Goal: Information Seeking & Learning: Learn about a topic

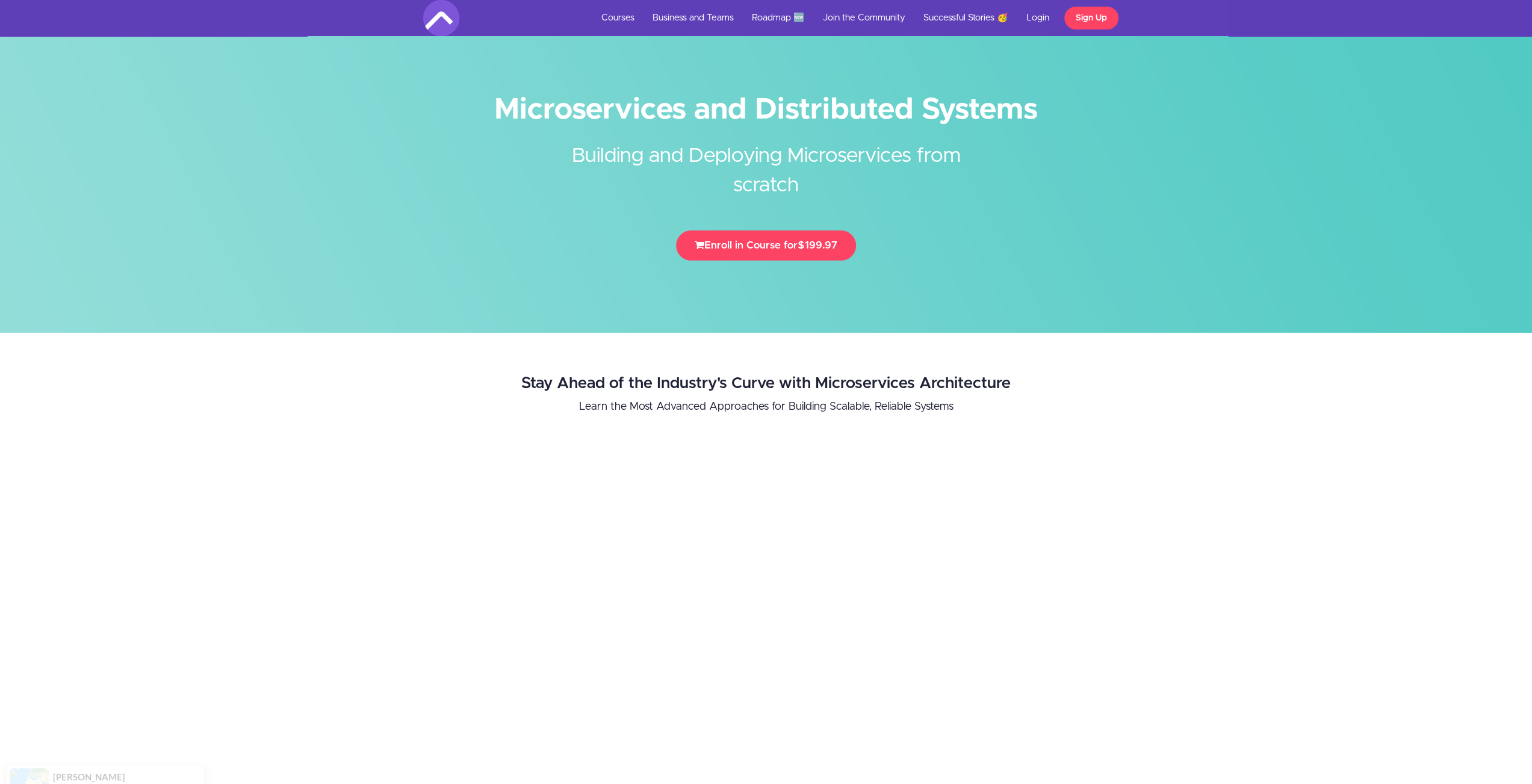
drag, startPoint x: 634, startPoint y: 118, endPoint x: 1208, endPoint y: 218, distance: 582.6
click at [1208, 218] on div "Microservices and Distributed Systems Building and Deploying Microservices from…" at bounding box center [766, 166] width 1532 height 333
click at [1208, 218] on div at bounding box center [766, 166] width 1532 height 333
drag, startPoint x: 686, startPoint y: 145, endPoint x: 960, endPoint y: 187, distance: 277.2
click at [959, 187] on h2 "Building and Deploying Microservices from scratch" at bounding box center [766, 162] width 452 height 77
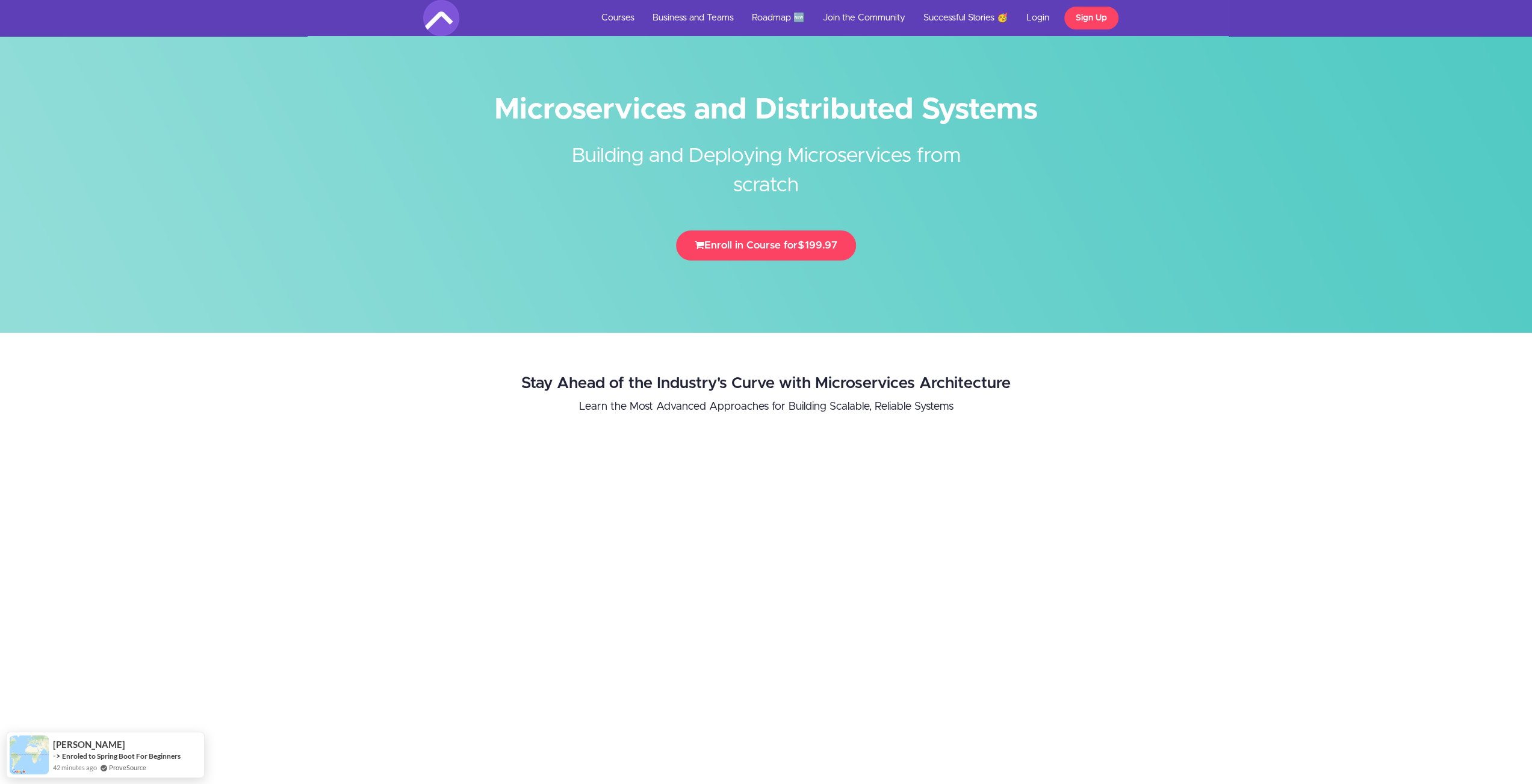
click at [960, 187] on h2 "Building and Deploying Microservices from scratch" at bounding box center [766, 162] width 452 height 77
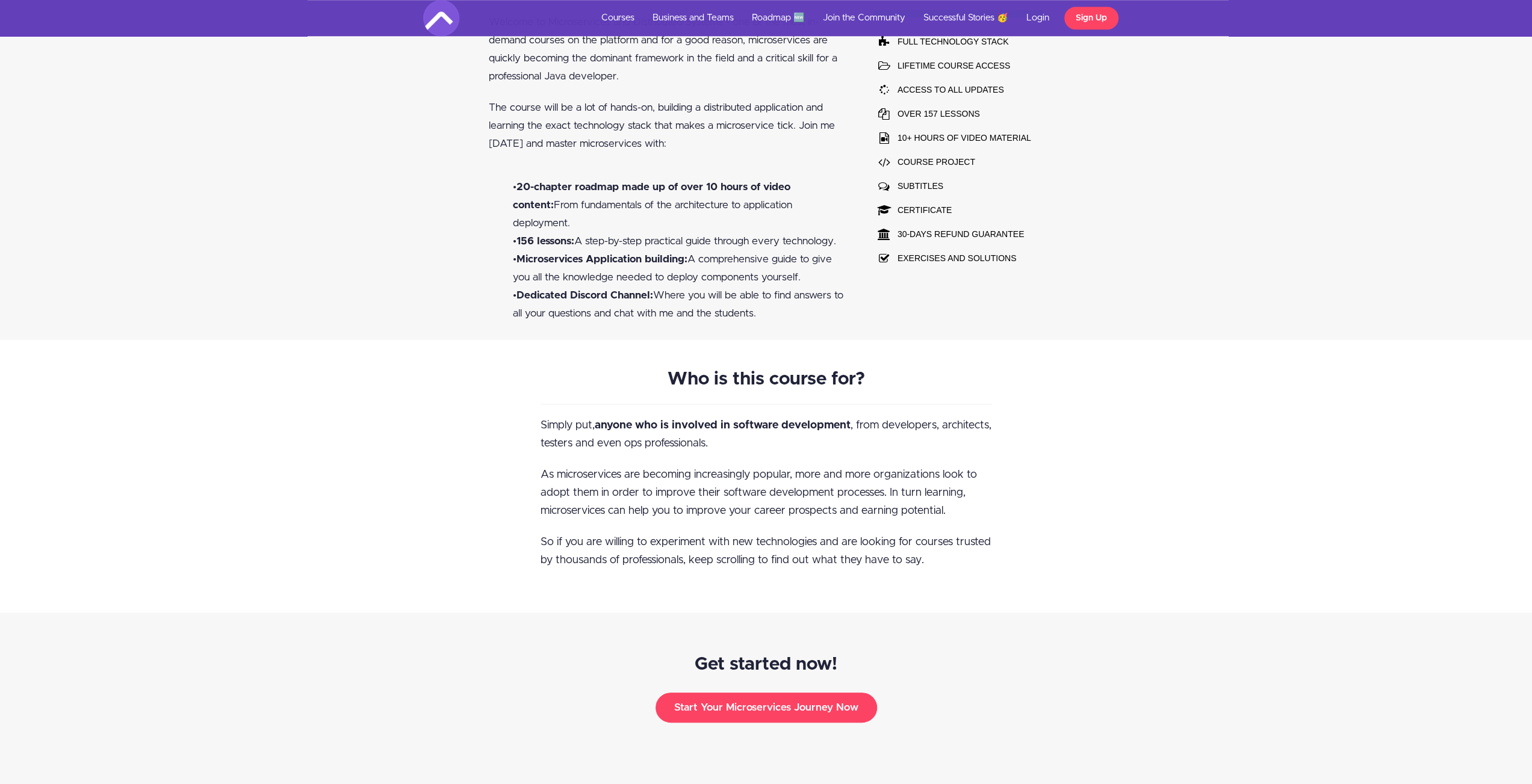
scroll to position [1083, 0]
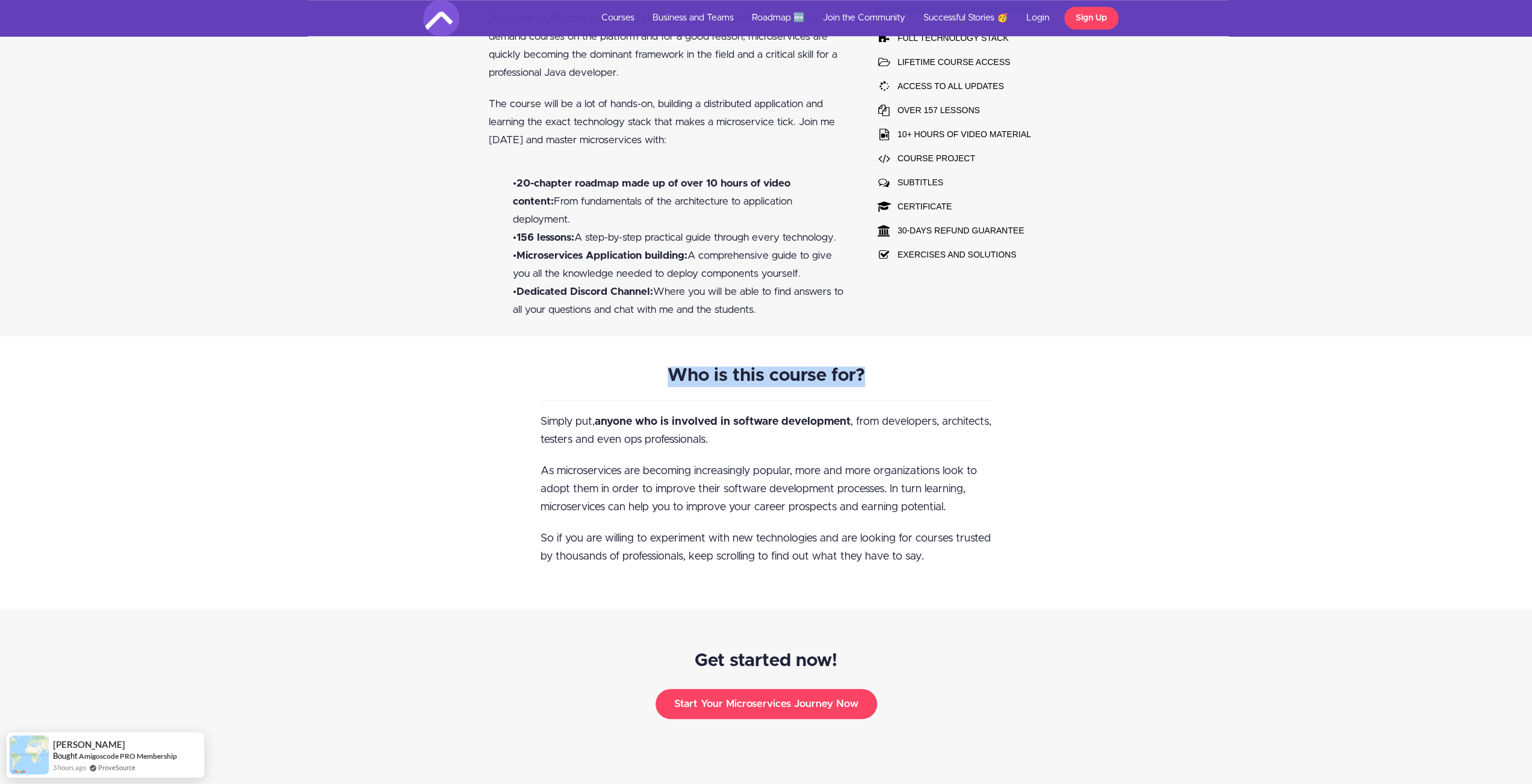
drag, startPoint x: 1019, startPoint y: 355, endPoint x: 401, endPoint y: 366, distance: 618.1
click at [401, 366] on div "Who is this course for? Simply put, anyone who is involved in software developm…" at bounding box center [766, 472] width 1532 height 272
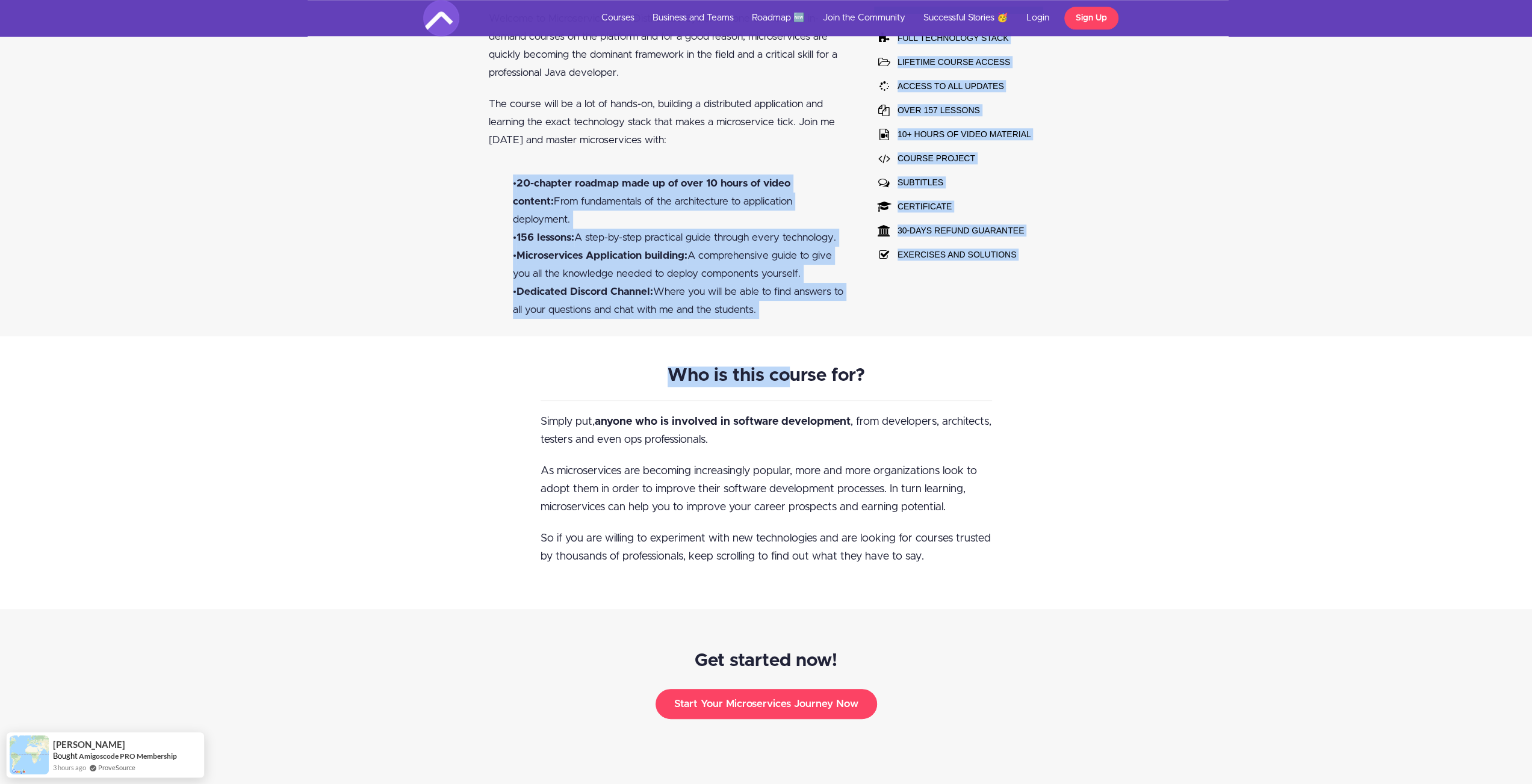
drag, startPoint x: 499, startPoint y: 186, endPoint x: 787, endPoint y: 324, distance: 319.4
click at [584, 312] on div "Hey Amigos 🙋🏽‍♂️ Welcome to Microservices and Distributed Systems - one of the …" at bounding box center [670, 143] width 385 height 385
drag, startPoint x: 505, startPoint y: 188, endPoint x: 824, endPoint y: 315, distance: 343.4
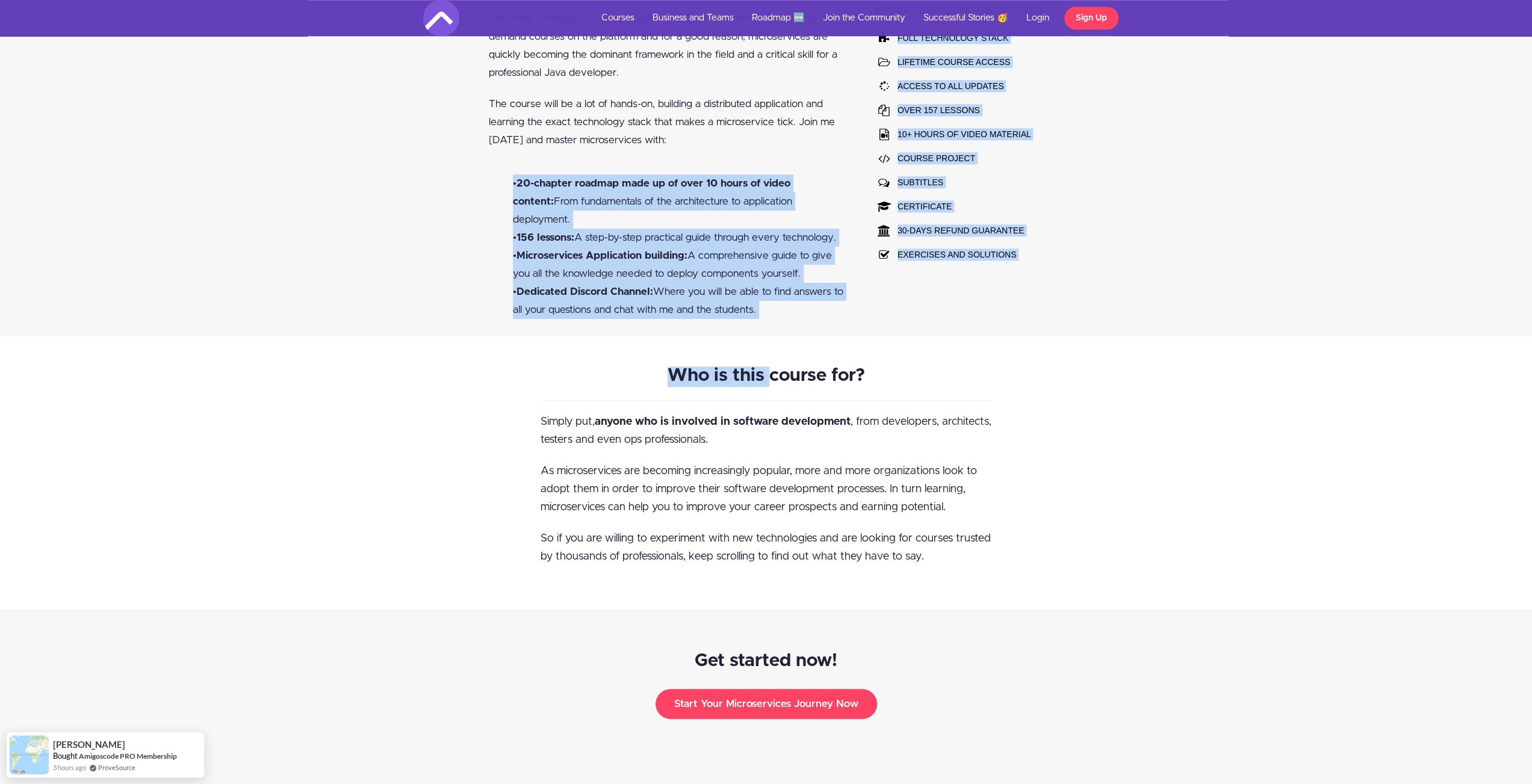
click at [825, 313] on div "Hey Amigos 🙋🏽‍♂️ Welcome to Microservices and Distributed Systems - one of the …" at bounding box center [670, 143] width 385 height 385
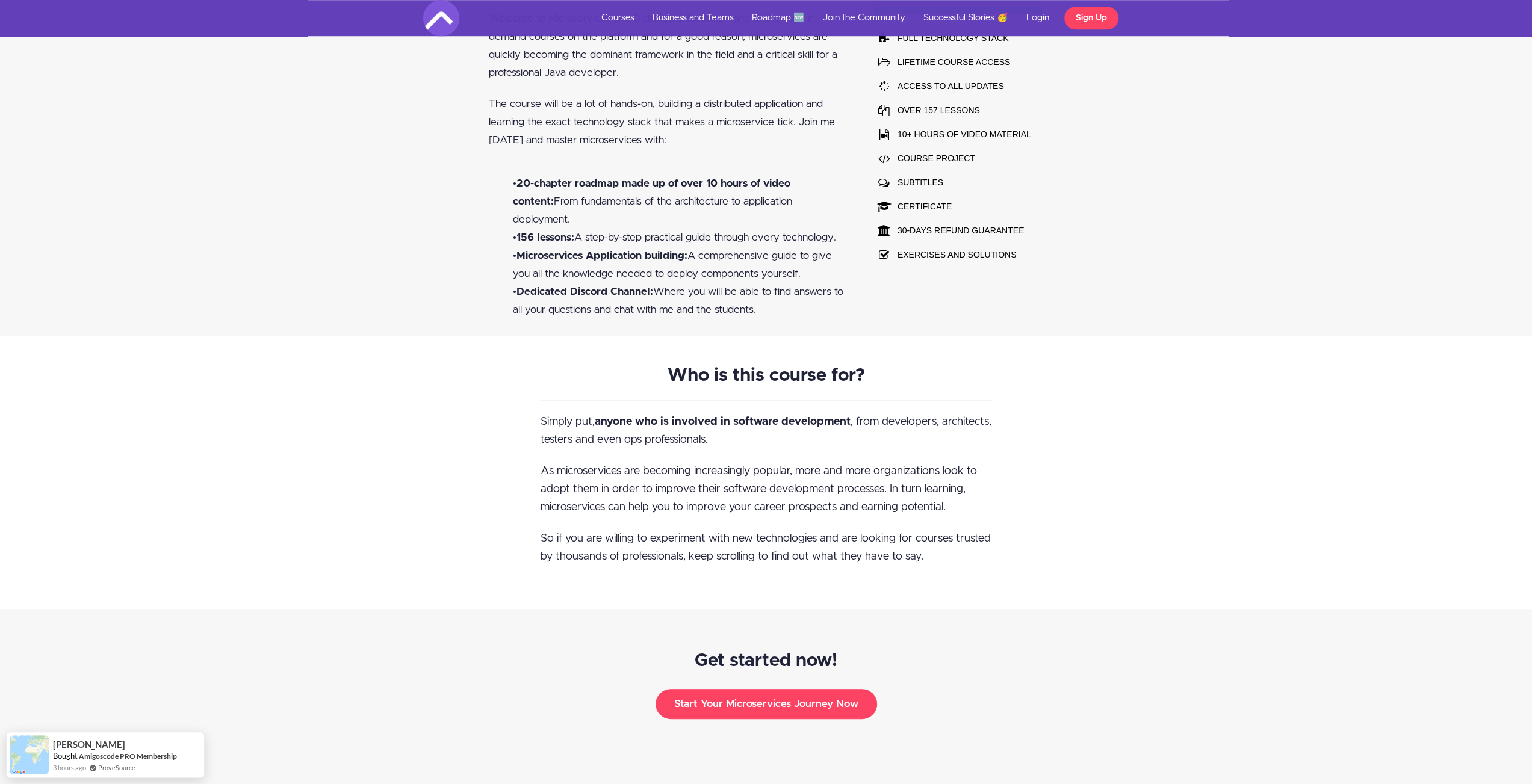
drag, startPoint x: 827, startPoint y: 301, endPoint x: 418, endPoint y: 174, distance: 428.3
click at [418, 174] on div "Hey Amigos 🙋🏽‍♂️ Welcome to Microservices and Distributed Systems - one of the …" at bounding box center [766, 143] width 1532 height 385
click at [365, 289] on div "Hey Amigos 🙋🏽‍♂️ Welcome to Microservices and Distributed Systems - one of the …" at bounding box center [766, 143] width 1532 height 385
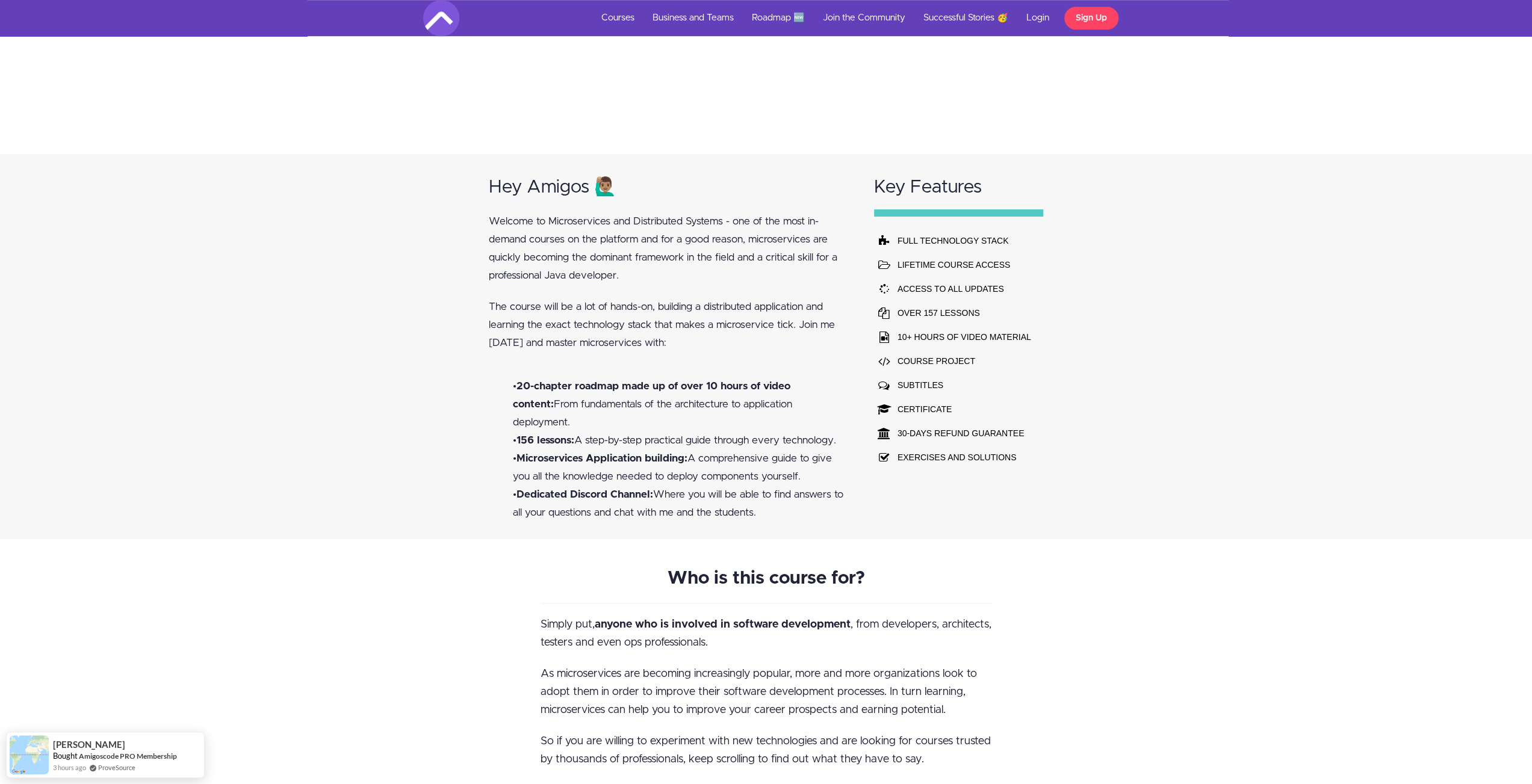
scroll to position [782, 0]
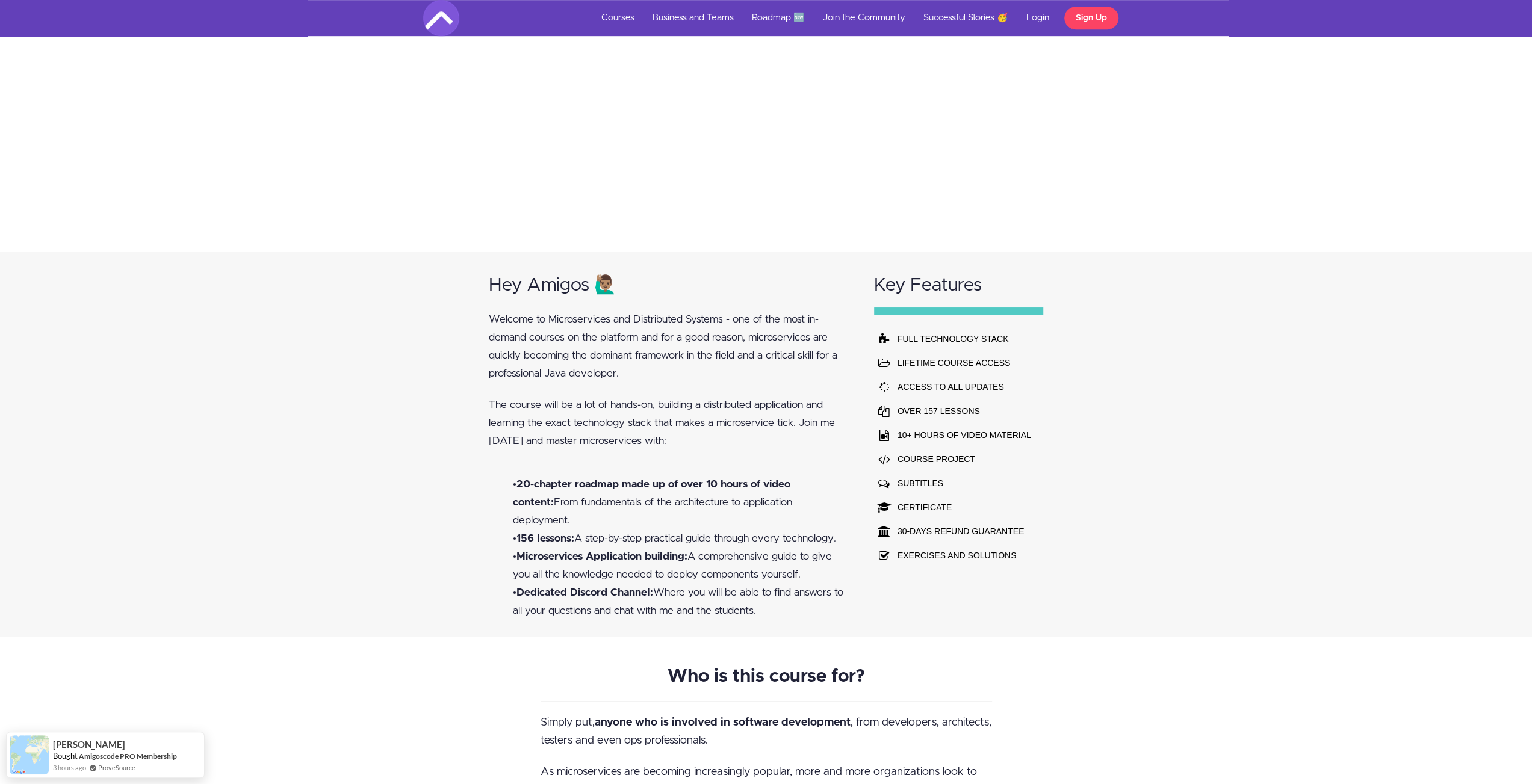
drag, startPoint x: 1051, startPoint y: 543, endPoint x: 900, endPoint y: 306, distance: 281.0
click at [900, 306] on div "Hey Amigos 🙋🏽‍♂️ Welcome to Microservices and Distributed Systems - one of the …" at bounding box center [766, 444] width 1532 height 385
click at [510, 453] on div "Hey Amigos 🙋🏽‍♂️ Welcome to Microservices and Distributed Systems - one of the …" at bounding box center [670, 444] width 385 height 385
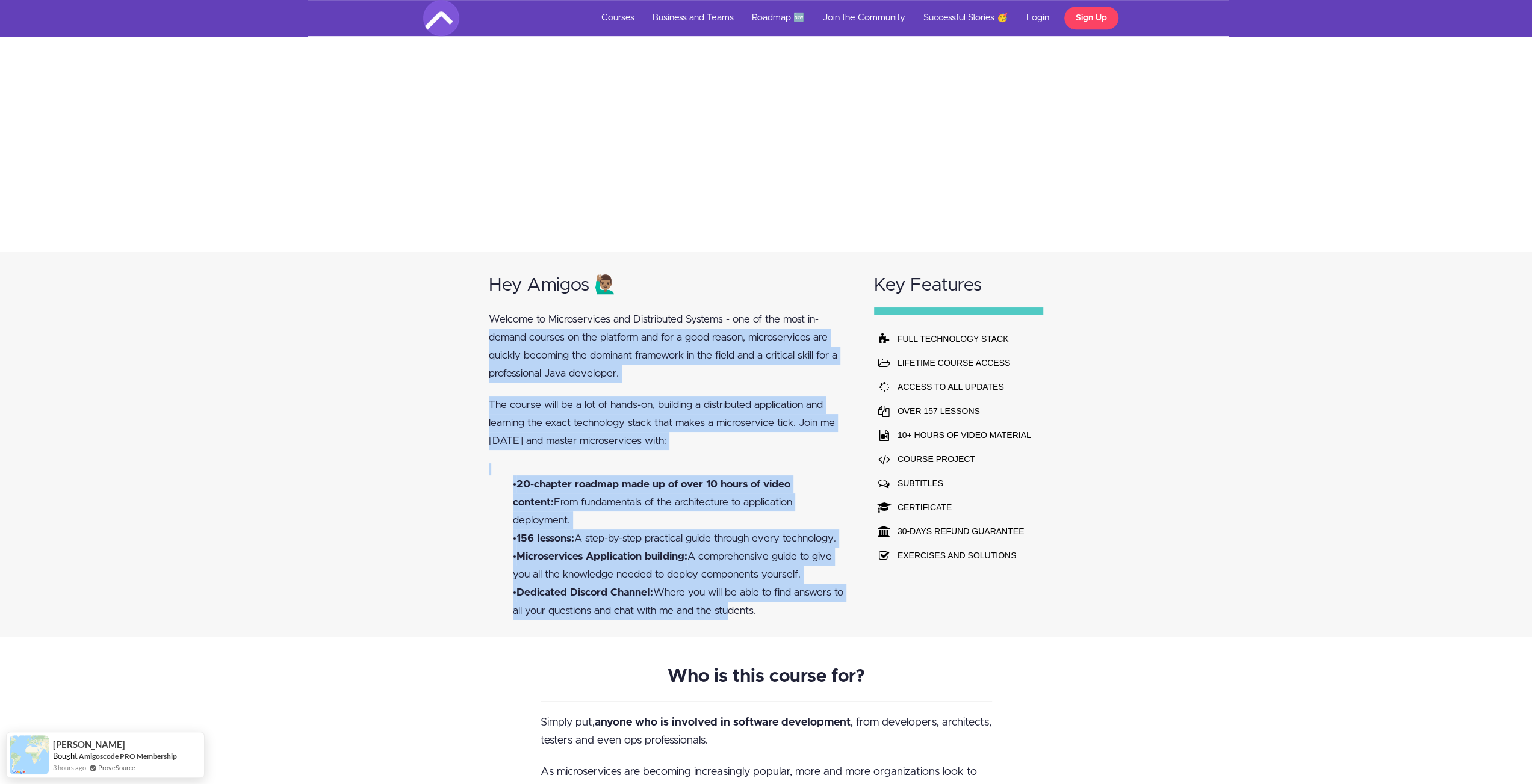
drag, startPoint x: 433, startPoint y: 345, endPoint x: 722, endPoint y: 612, distance: 393.5
click at [722, 612] on div "Hey Amigos 🙋🏽‍♂️ Welcome to Microservices and Distributed Systems - one of the …" at bounding box center [766, 444] width 1532 height 385
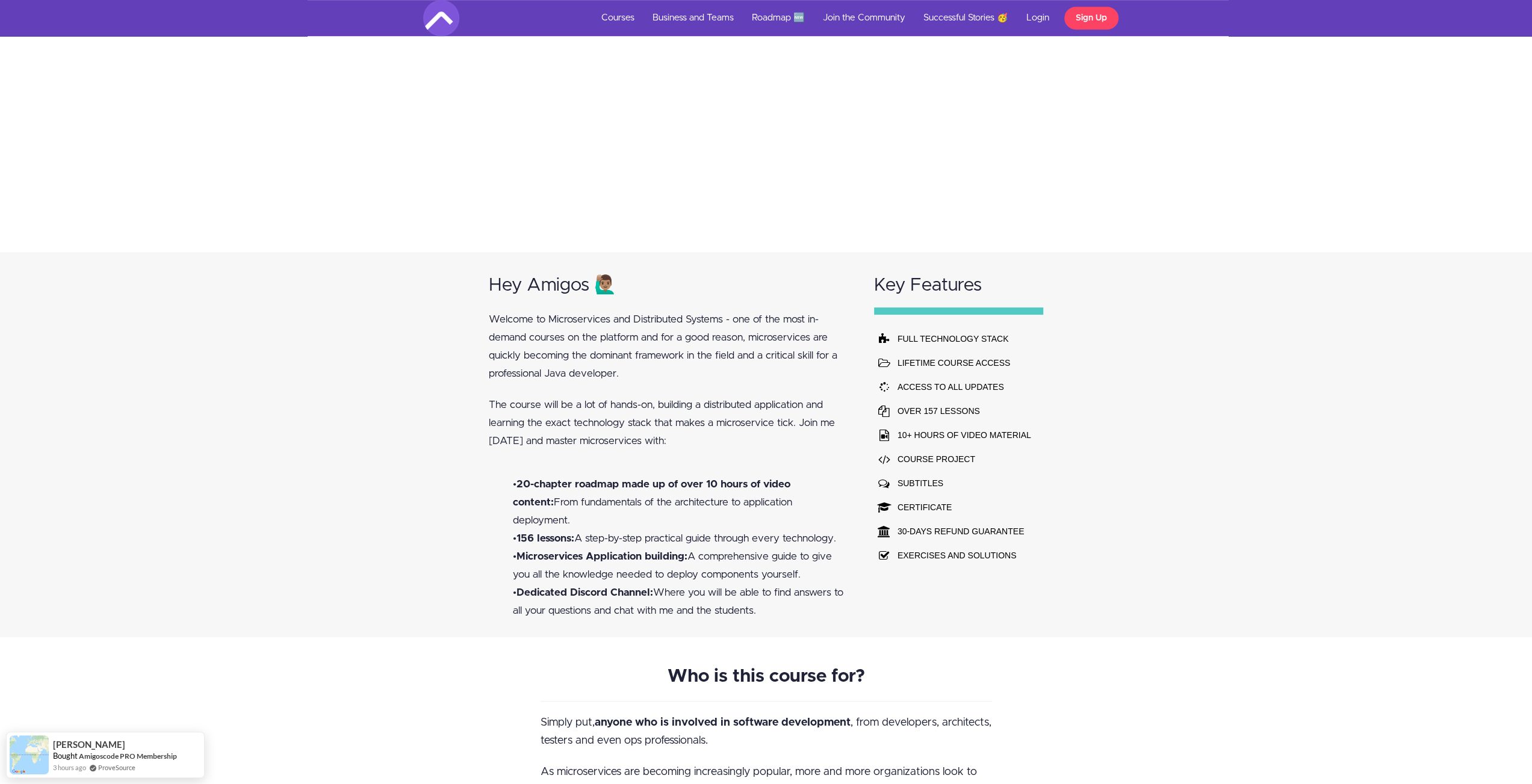
click at [949, 588] on div "Key Features FULL TECHNOLOGY STACK LIFETIME COURSE ACCESS ACCESS TO ALL UPDATES…" at bounding box center [959, 444] width 193 height 385
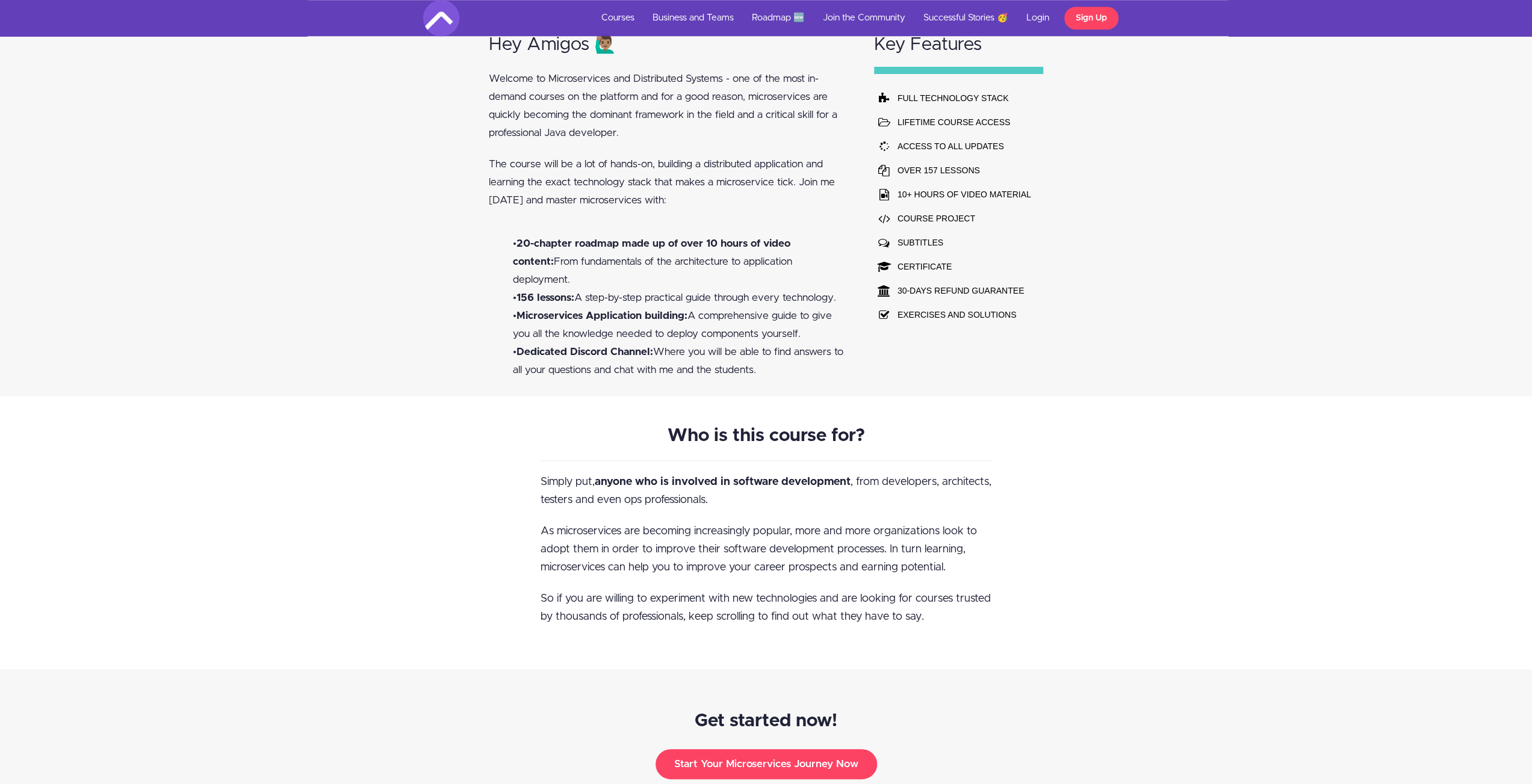
scroll to position [662, 0]
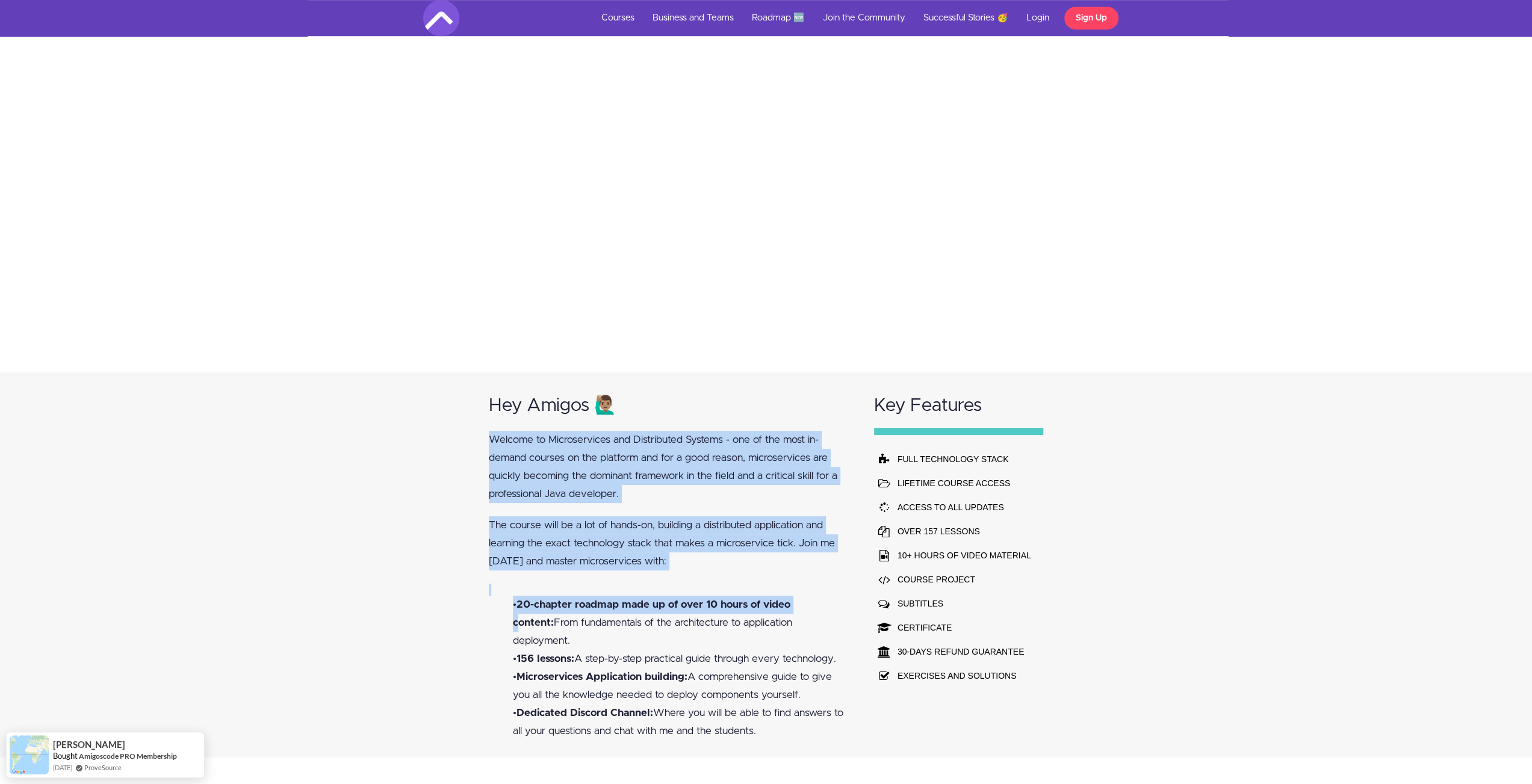
click at [799, 603] on div "Hey Amigos 🙋🏽‍♂️ Welcome to Microservices and Distributed Systems - one of the …" at bounding box center [766, 565] width 1532 height 385
click at [705, 575] on div "Hey Amigos 🙋🏽‍♂️ Welcome to Microservices and Distributed Systems - one of the …" at bounding box center [670, 565] width 385 height 385
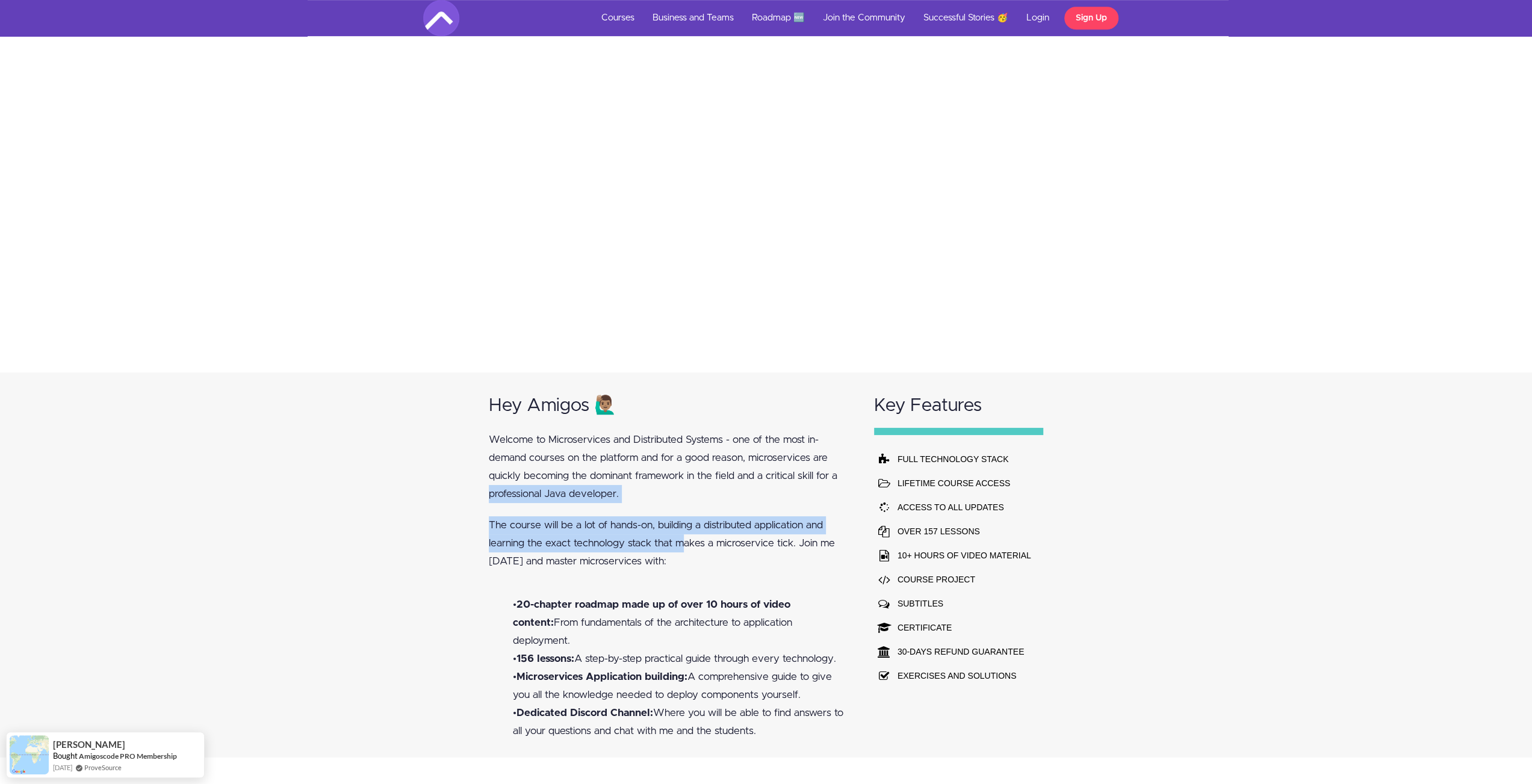
drag, startPoint x: 682, startPoint y: 548, endPoint x: 397, endPoint y: 501, distance: 288.8
click at [397, 500] on div "Hey Amigos 🙋🏽‍♂️ Welcome to Microservices and Distributed Systems - one of the …" at bounding box center [766, 565] width 1532 height 385
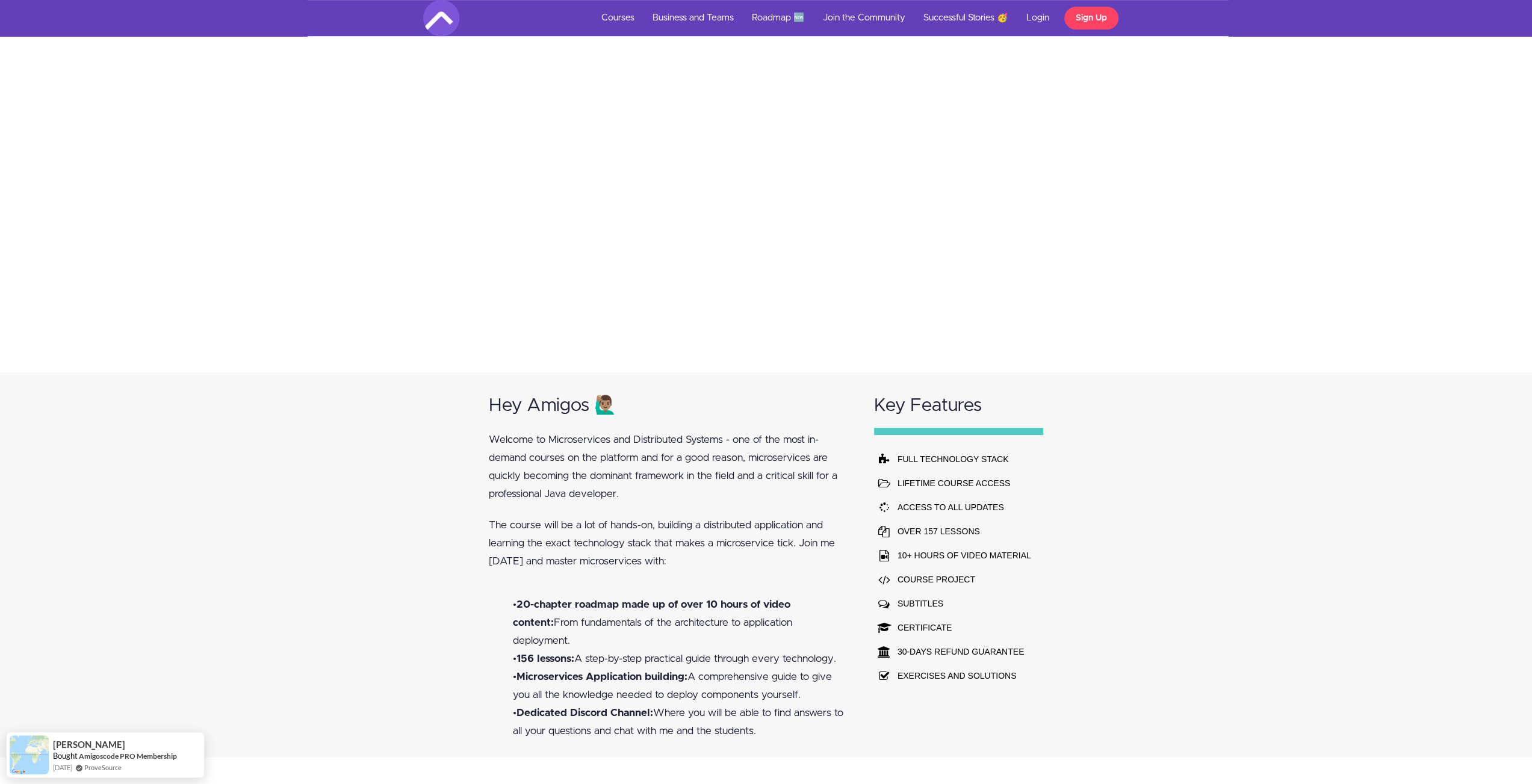
click at [619, 609] on b "20-chapter roadmap made up of over 10 hours of video content:" at bounding box center [652, 613] width 277 height 28
click at [721, 560] on p "The course will be a lot of hands-on, building a distributed application and le…" at bounding box center [670, 544] width 362 height 54
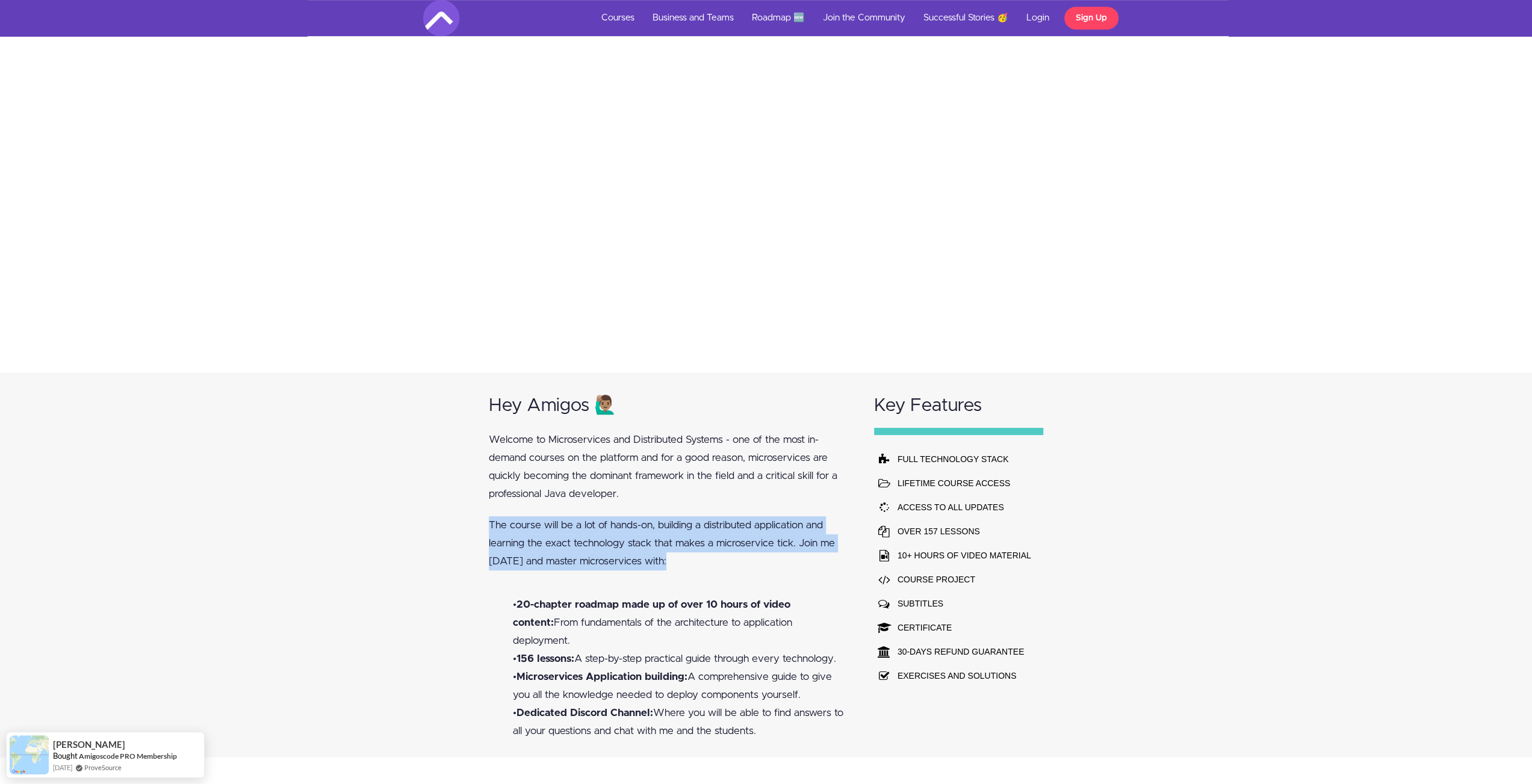
click at [721, 560] on p "The course will be a lot of hands-on, building a distributed application and le…" at bounding box center [670, 544] width 362 height 54
click at [660, 581] on div "Hey Amigos 🙋🏽‍♂️ Welcome to Microservices and Distributed Systems - one of the …" at bounding box center [670, 565] width 385 height 385
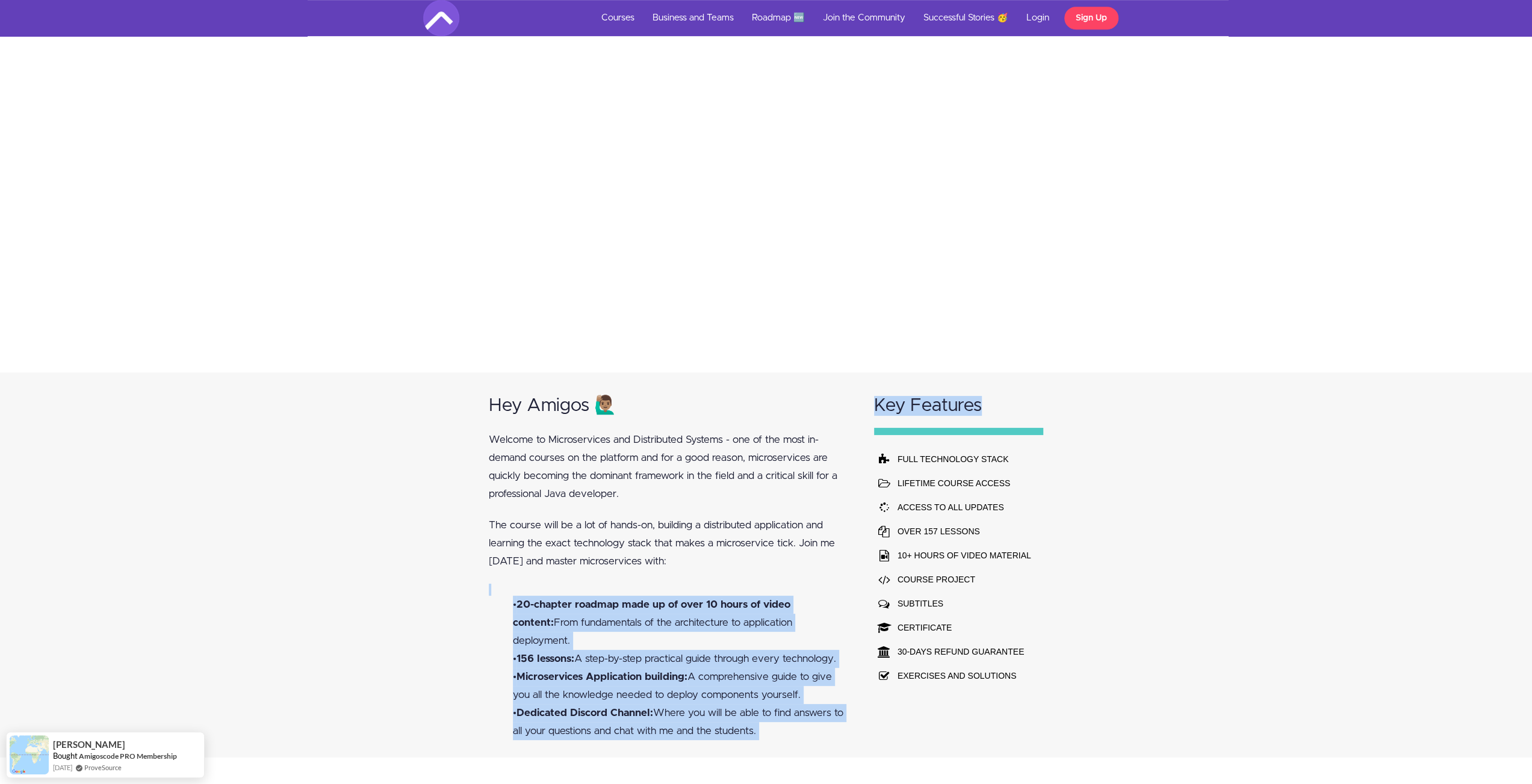
drag, startPoint x: 772, startPoint y: 695, endPoint x: 913, endPoint y: 722, distance: 143.6
click at [913, 722] on div "Hey Amigos 🙋🏽‍♂️ Welcome to Microservices and Distributed Systems - one of the …" at bounding box center [766, 565] width 578 height 385
click at [831, 710] on li "• Dedicated Discord Channel: Where you will be able to find answers to all your…" at bounding box center [682, 722] width 338 height 36
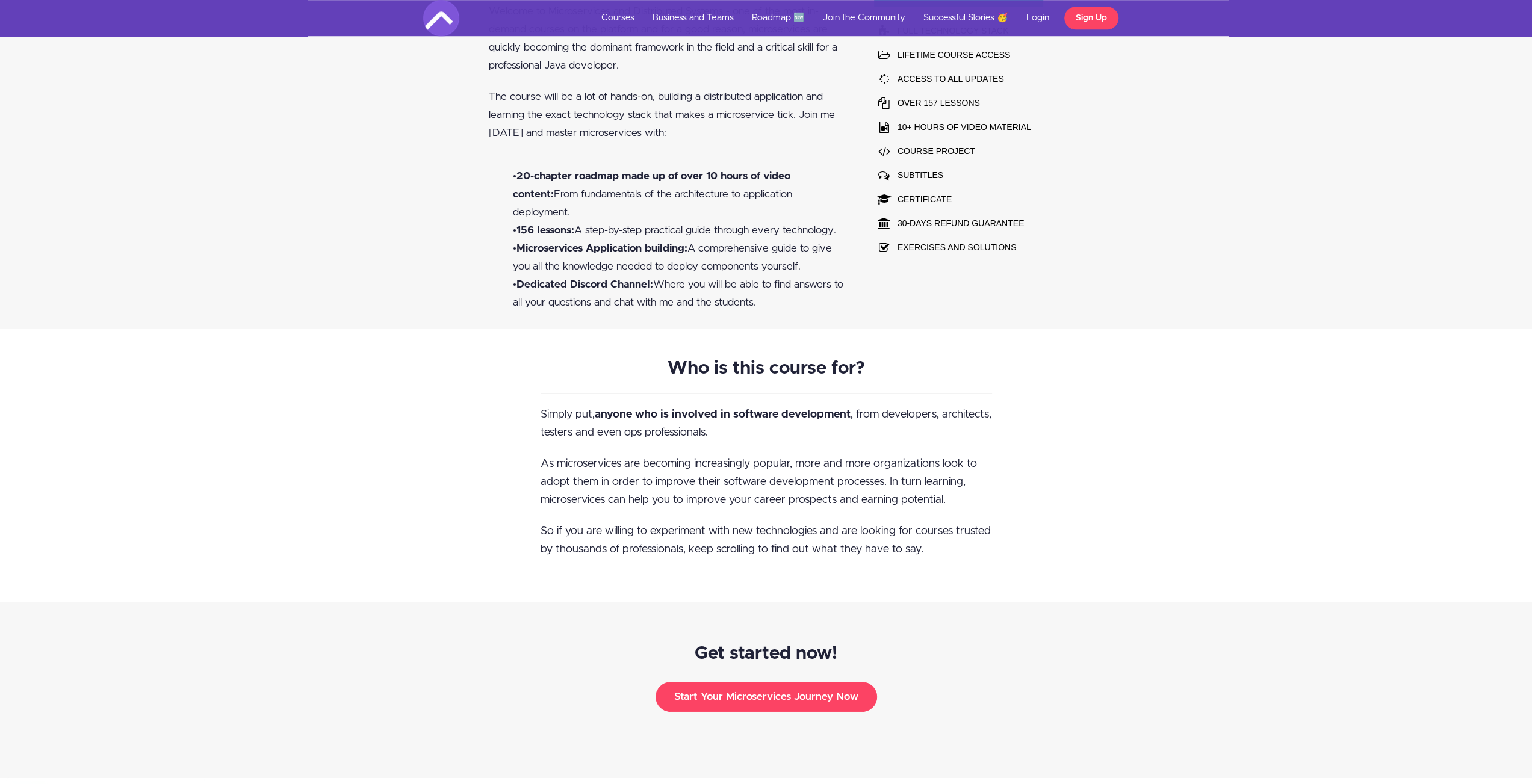
scroll to position [903, 0]
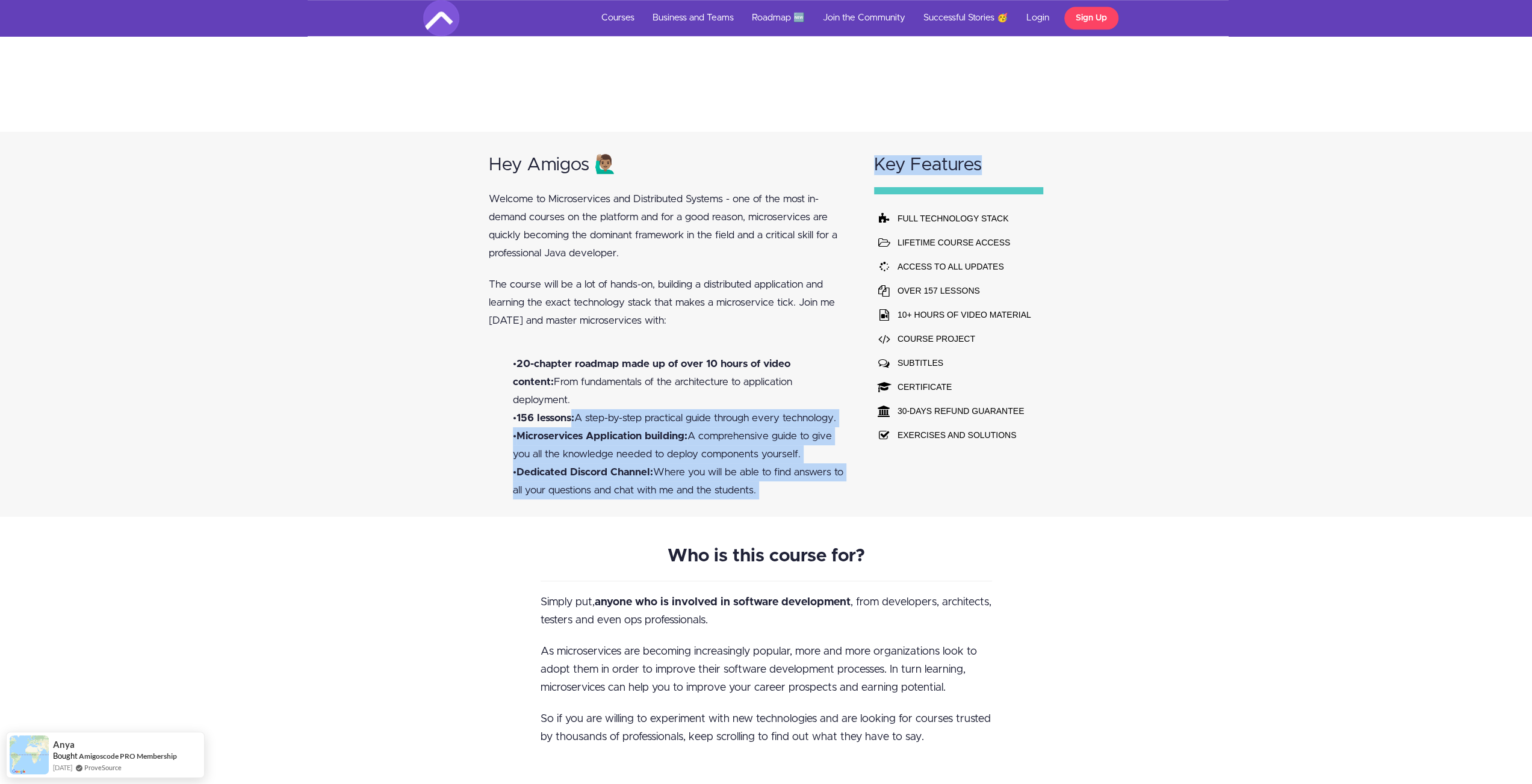
drag, startPoint x: 572, startPoint y: 400, endPoint x: 868, endPoint y: 400, distance: 296.0
click at [868, 400] on div "Hey Amigos 🙋🏽‍♂️ Welcome to Microservices and Distributed Systems - one of the …" at bounding box center [766, 324] width 578 height 385
click at [602, 431] on li "• Microservices Application building: A comprehensive guide to give you all the…" at bounding box center [682, 445] width 338 height 36
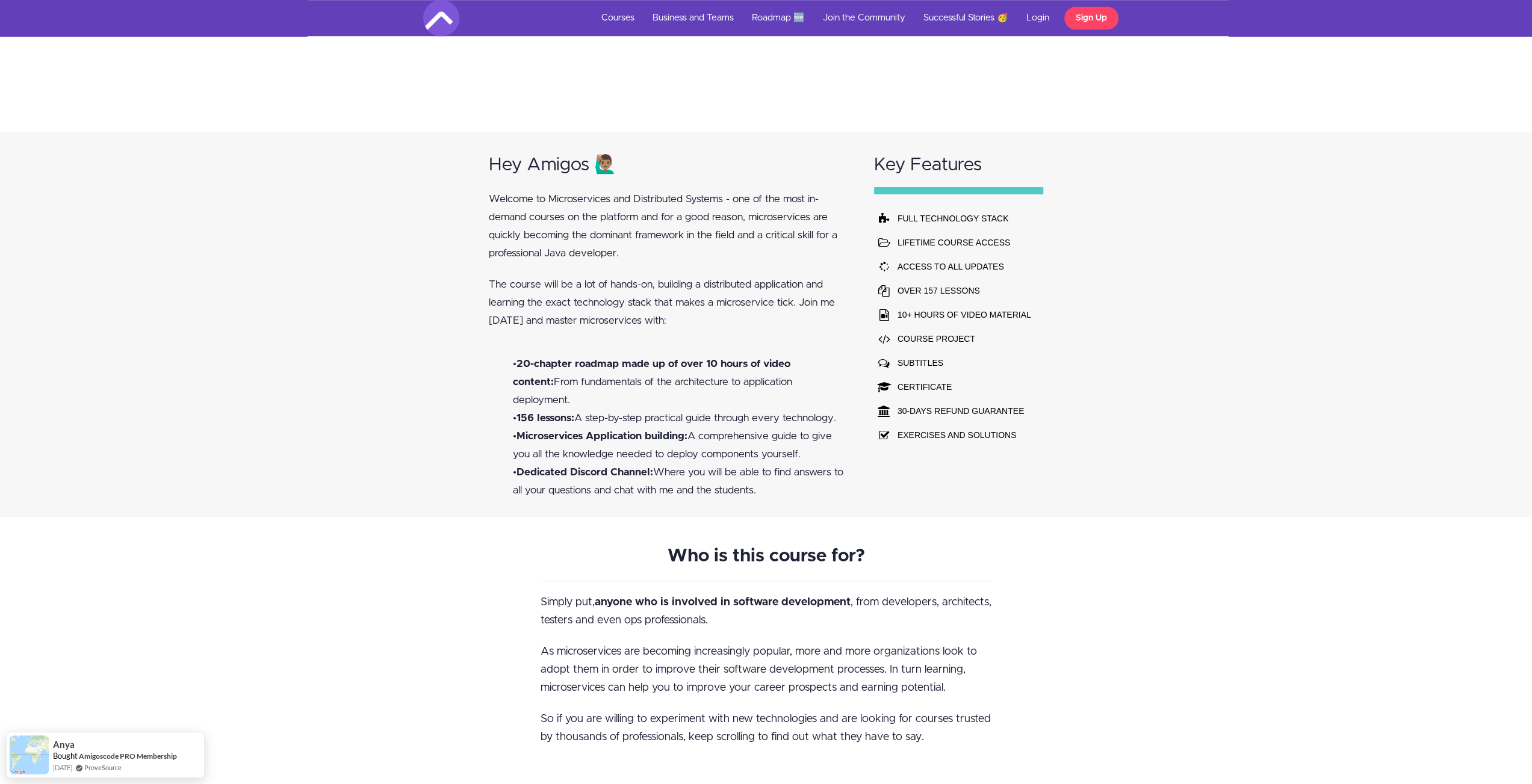
click at [520, 431] on b "Microservices Application building:" at bounding box center [602, 436] width 171 height 10
click at [486, 465] on div "Hey Amigos 🙋🏽‍♂️ Welcome to Microservices and Distributed Systems - one of the …" at bounding box center [670, 324] width 385 height 385
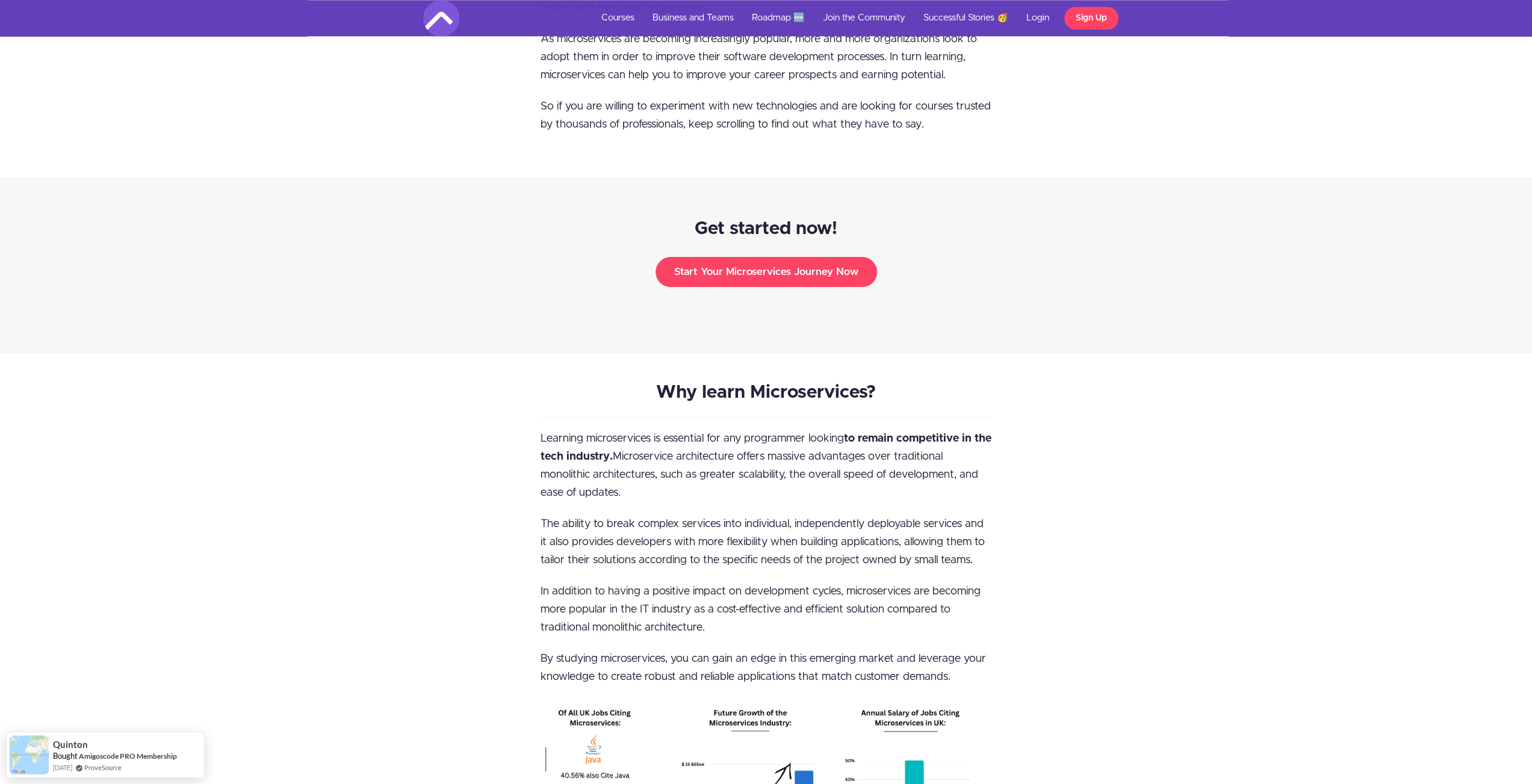
scroll to position [1384, 0]
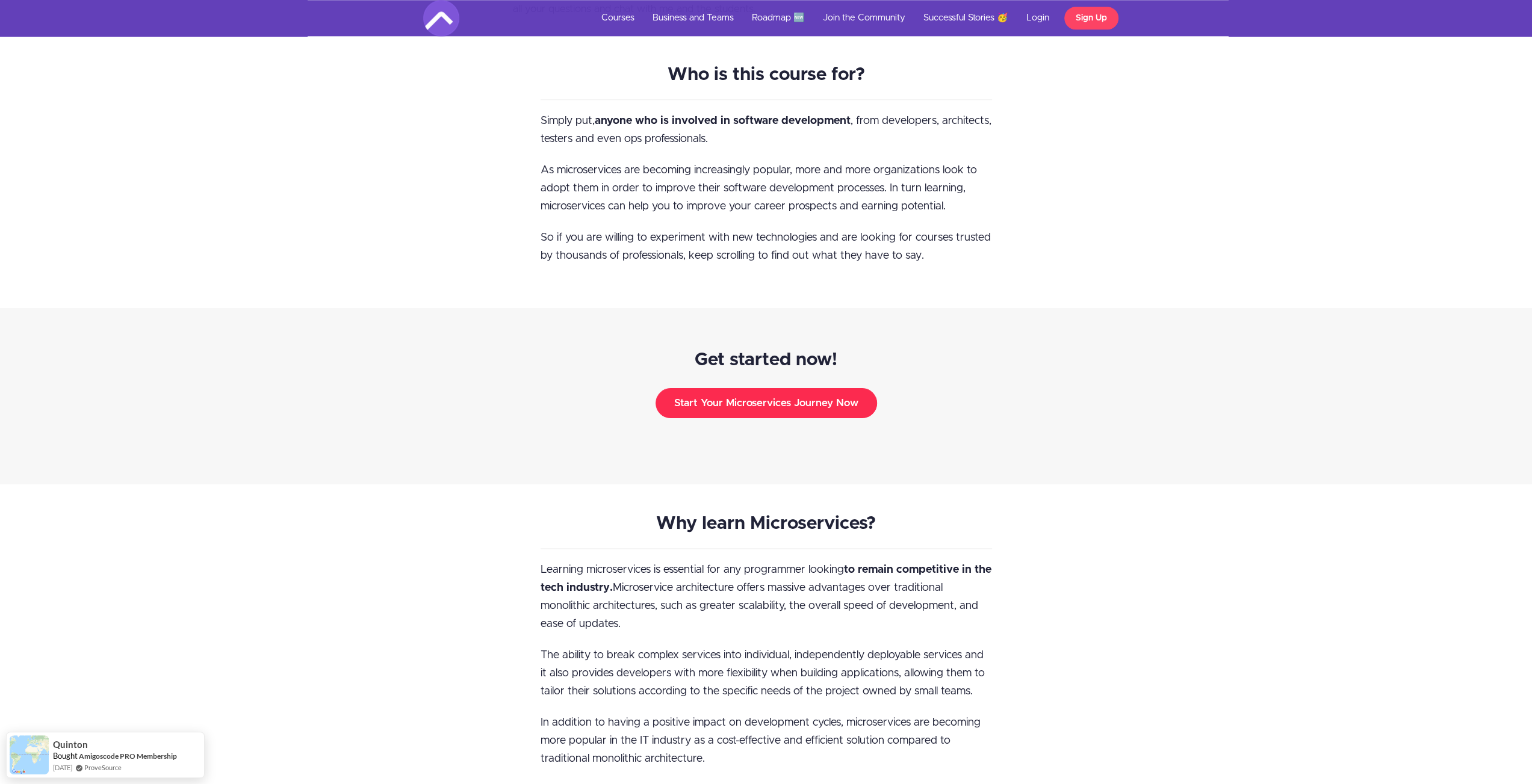
type button "Enroll in Course for $199.97"
click at [831, 388] on button "Start Your Microservices Journey Now" at bounding box center [766, 403] width 221 height 30
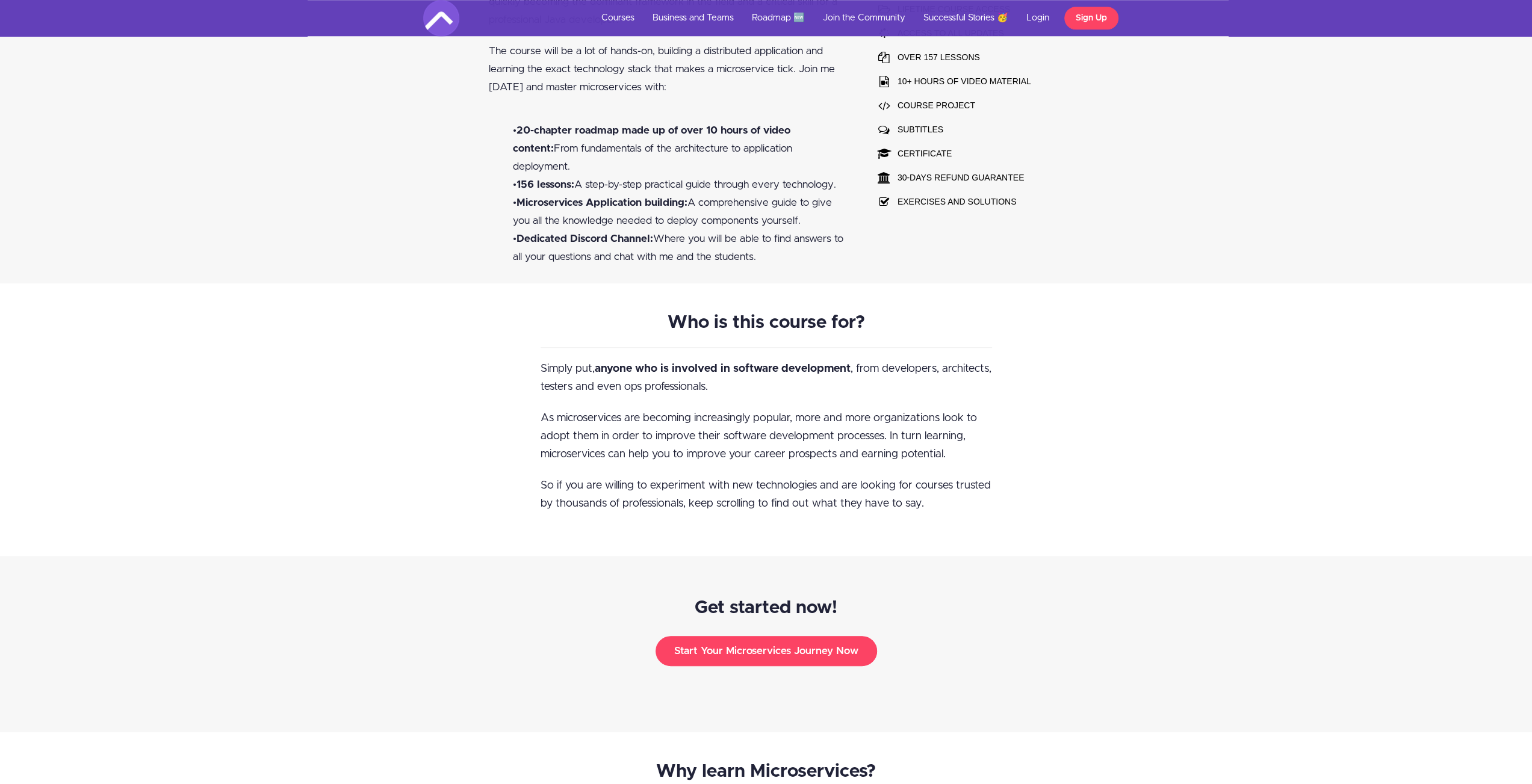
scroll to position [980, 0]
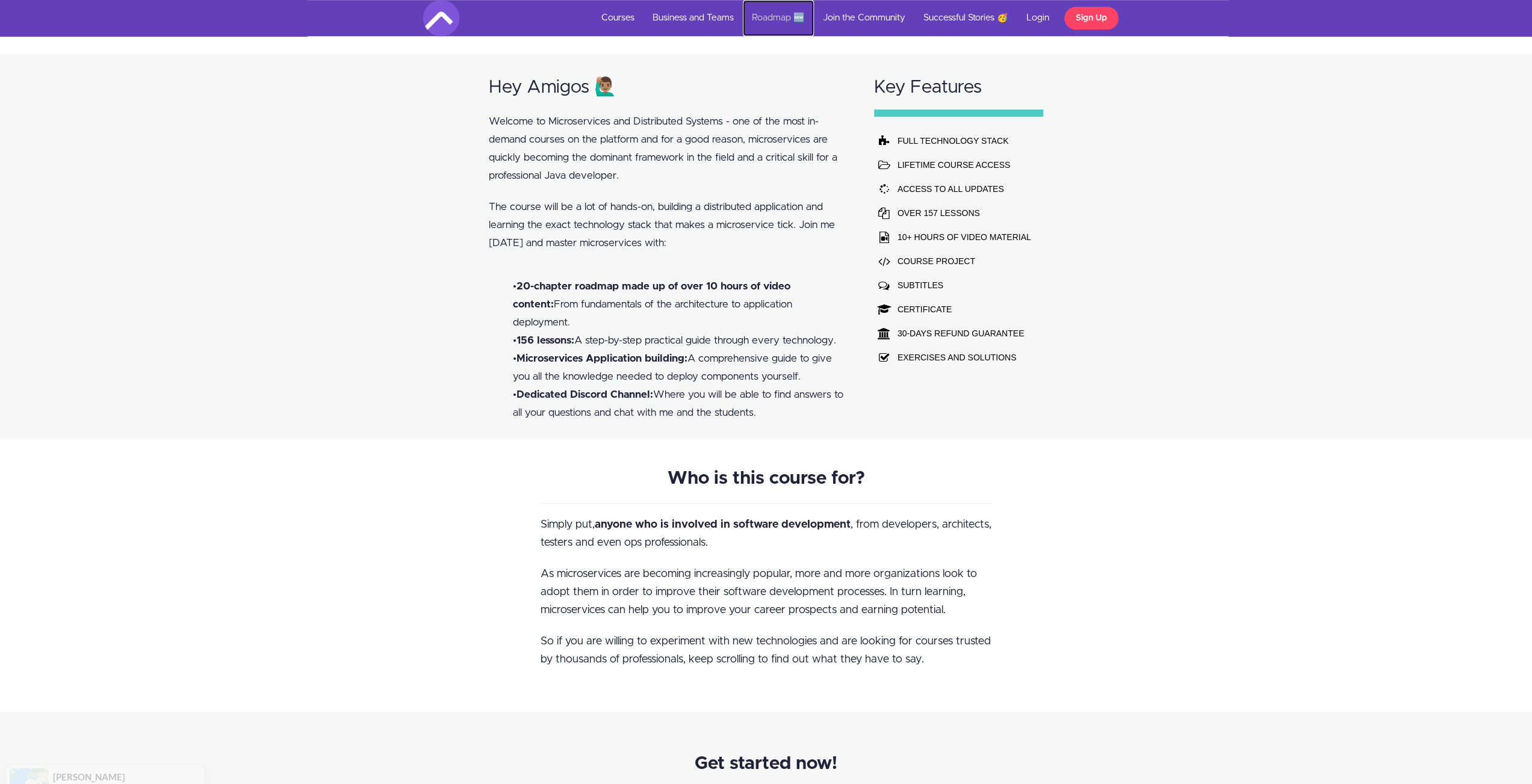
click at [773, 20] on link "Roadmap 🆕" at bounding box center [778, 18] width 71 height 36
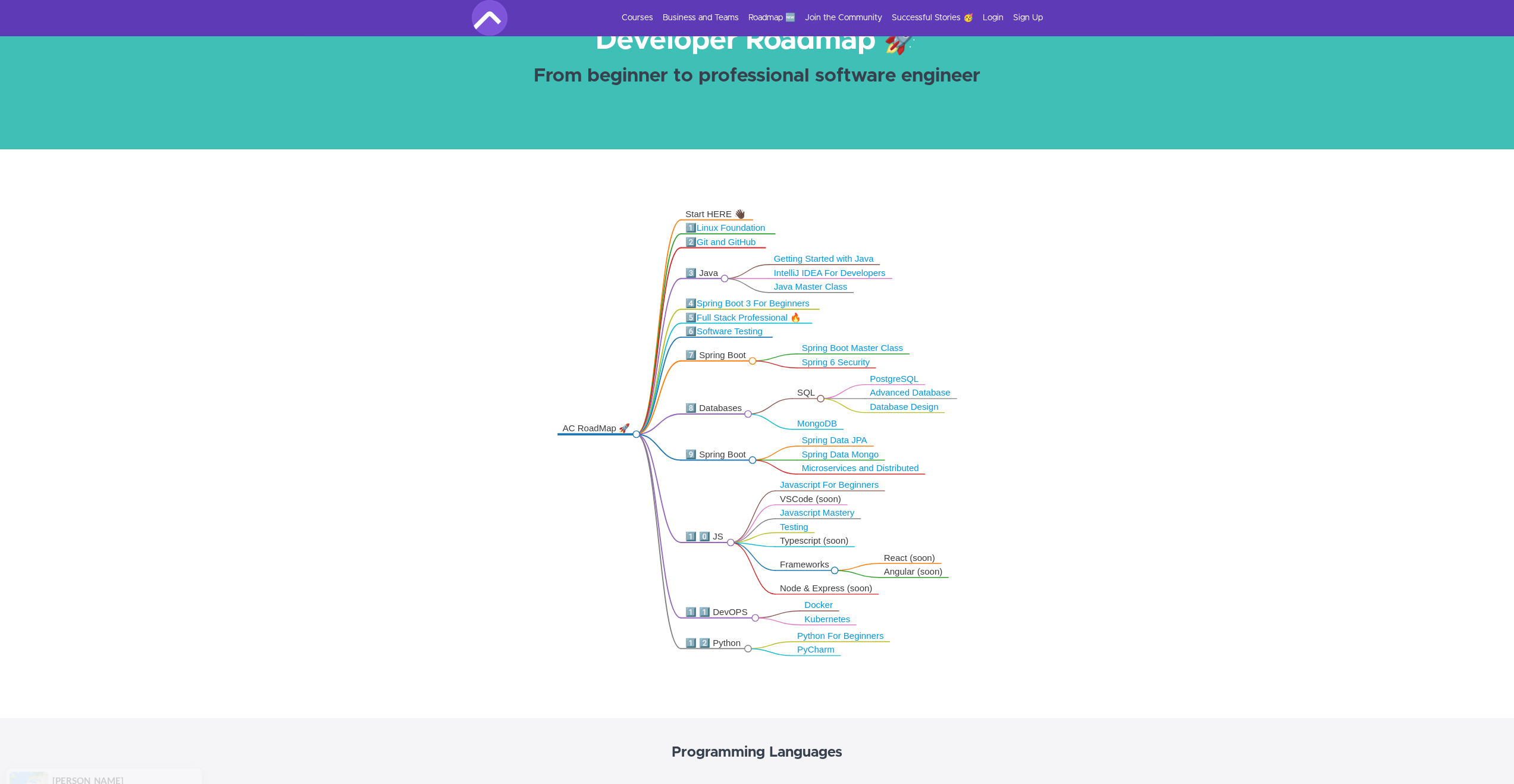
scroll to position [119, 0]
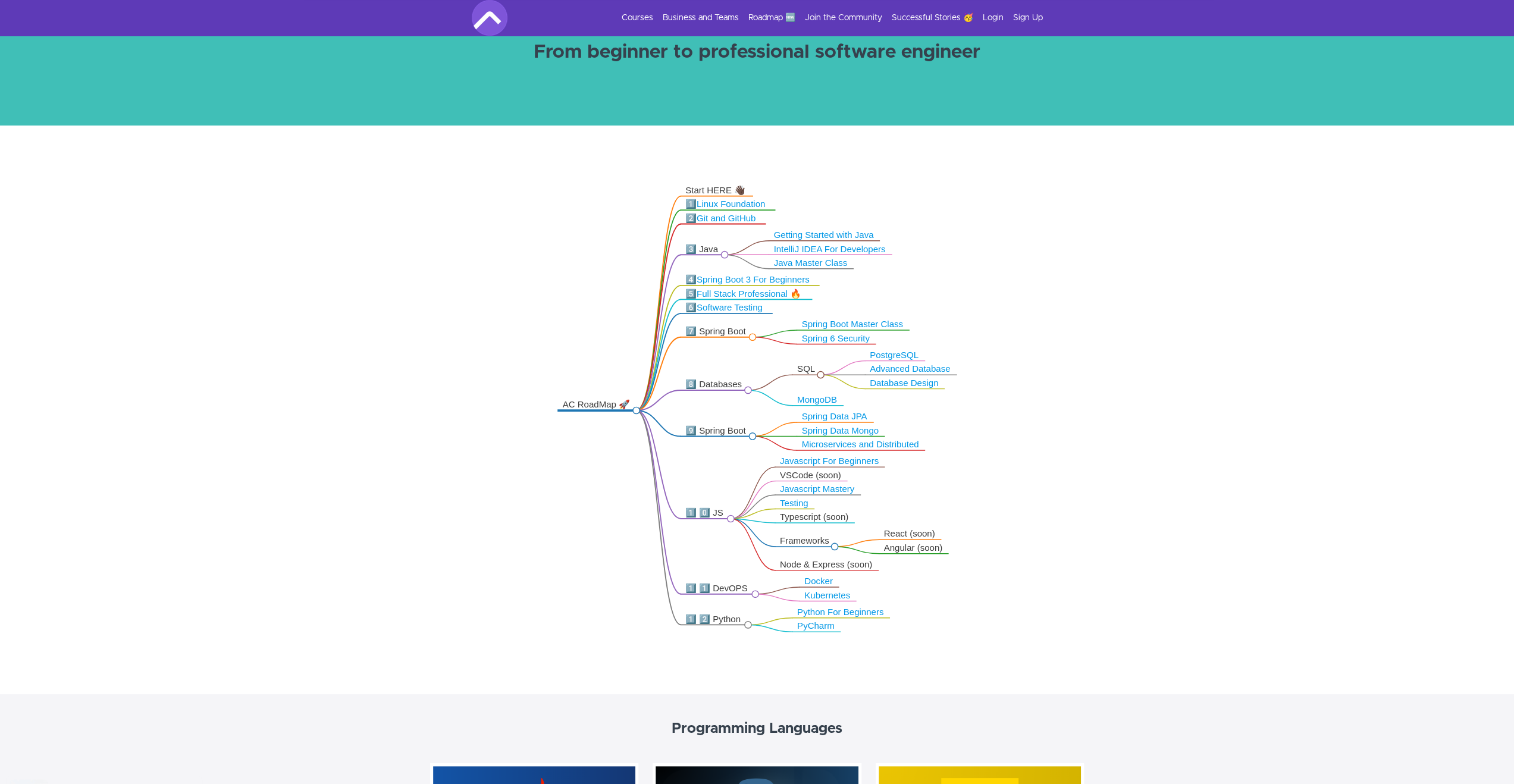
click at [788, 297] on link "Full Stack Professional 🔥" at bounding box center [749, 293] width 105 height 10
click at [792, 294] on link "Full Stack Professional 🔥" at bounding box center [749, 293] width 105 height 10
click at [806, 281] on link "Spring Boot 3 For Beginners" at bounding box center [753, 279] width 113 height 10
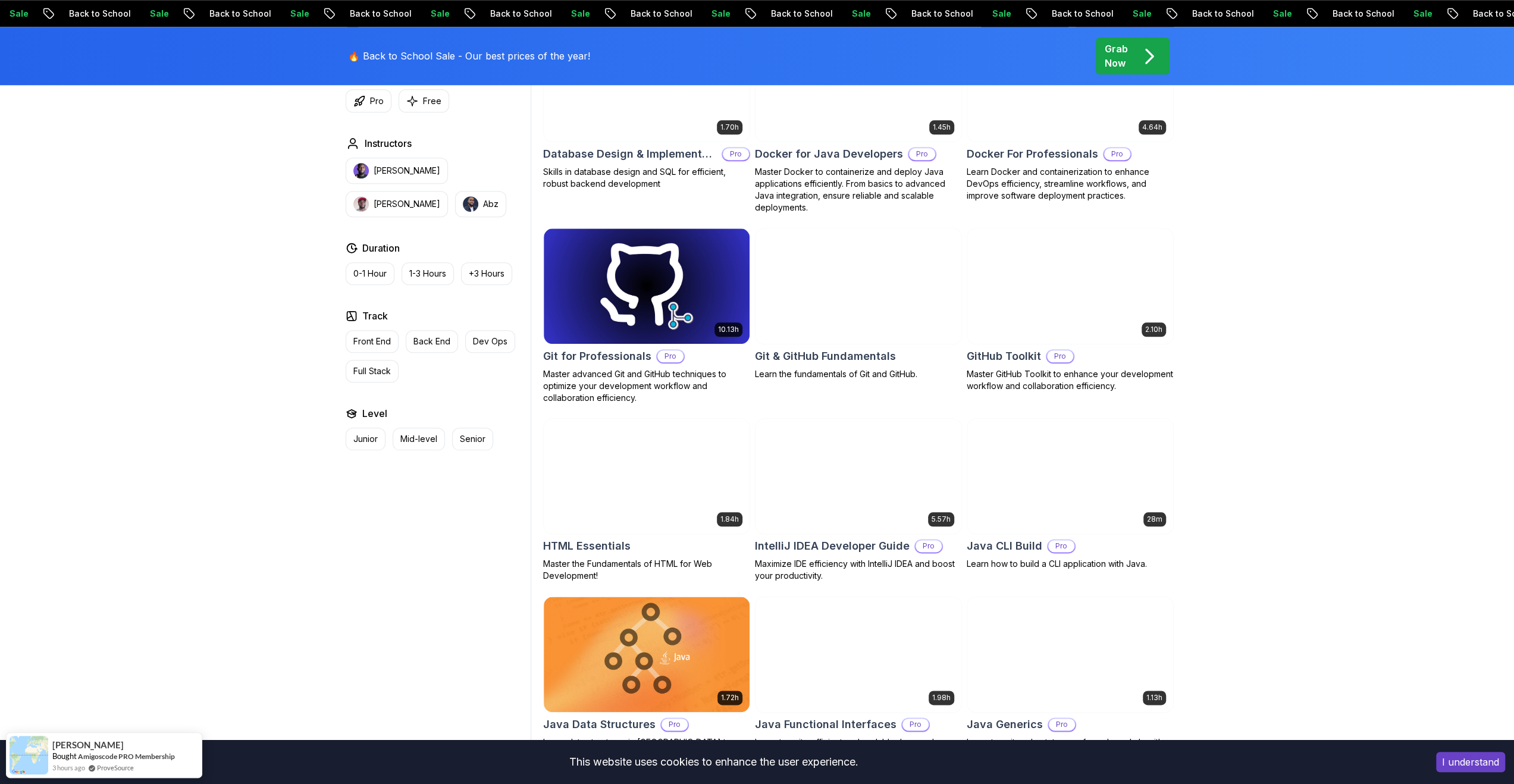
scroll to position [1190, 0]
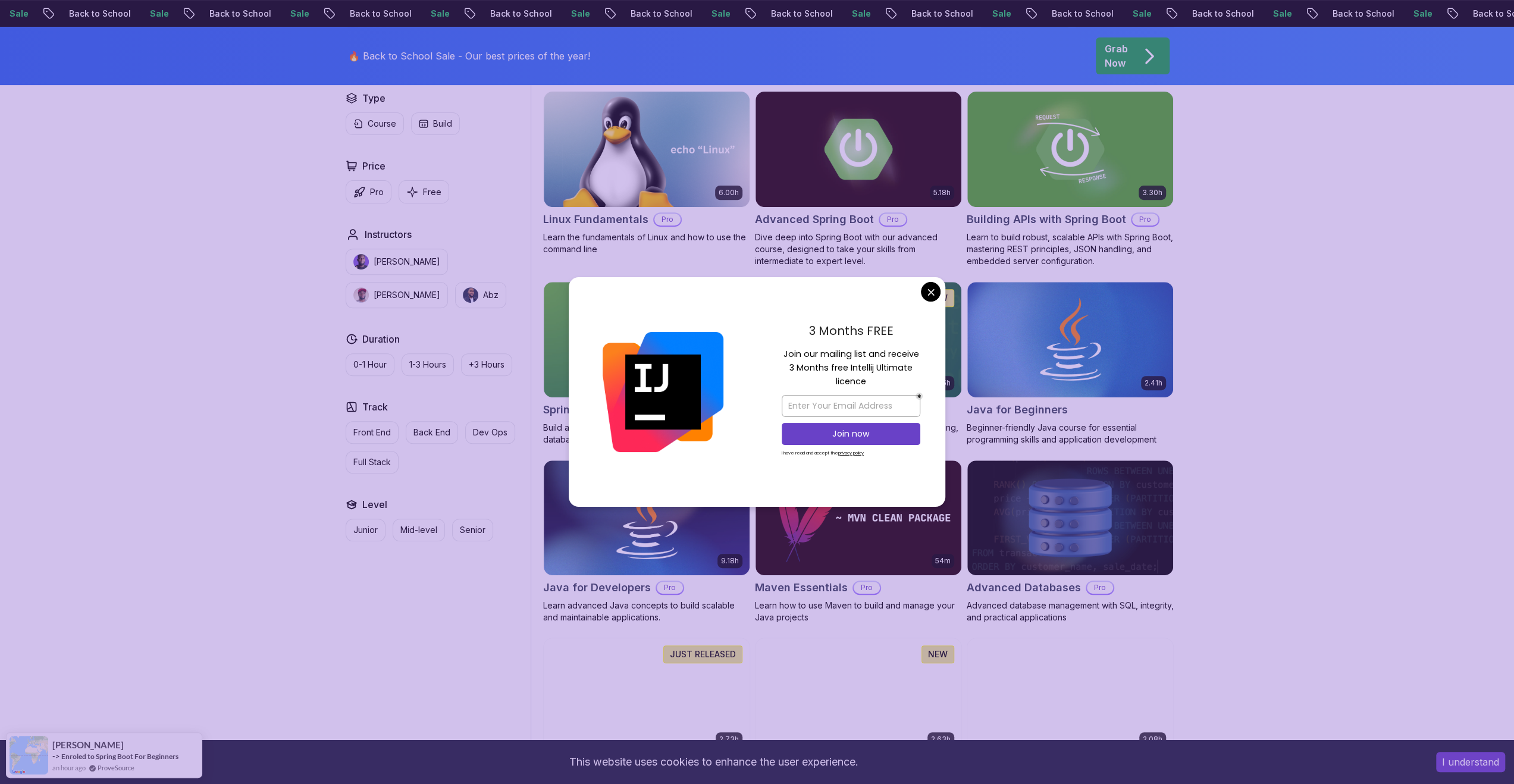
scroll to position [476, 0]
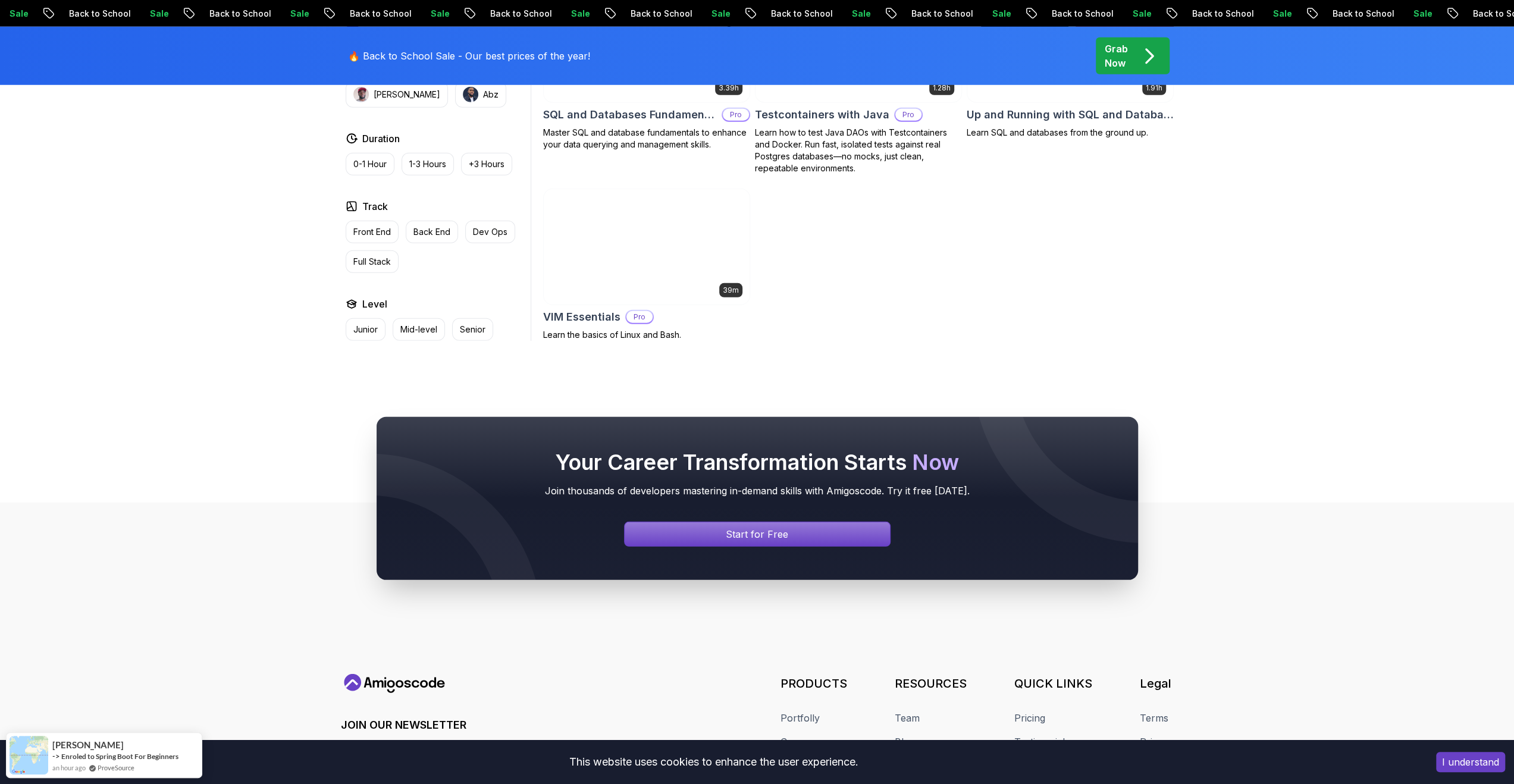
scroll to position [3331, 0]
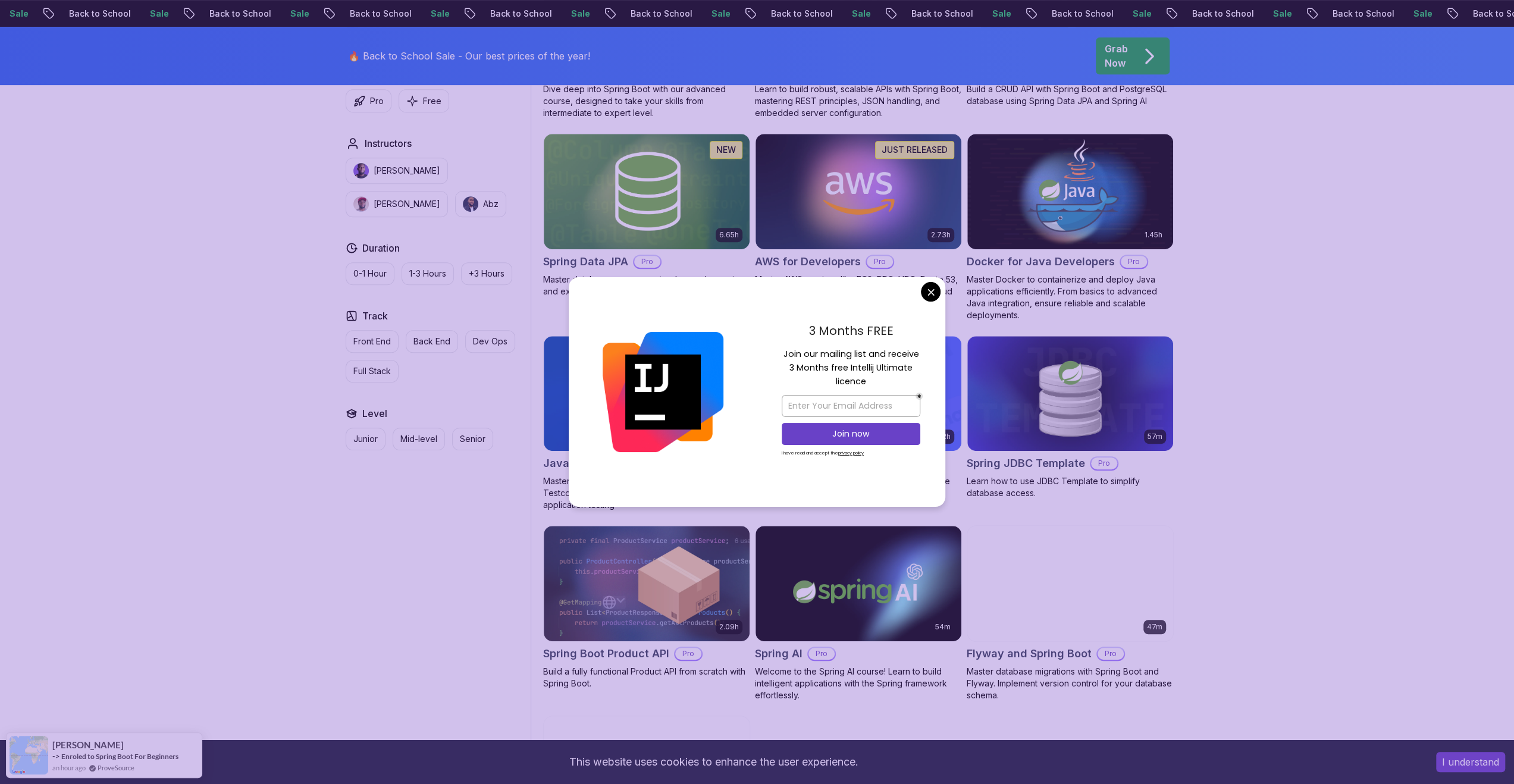
scroll to position [416, 0]
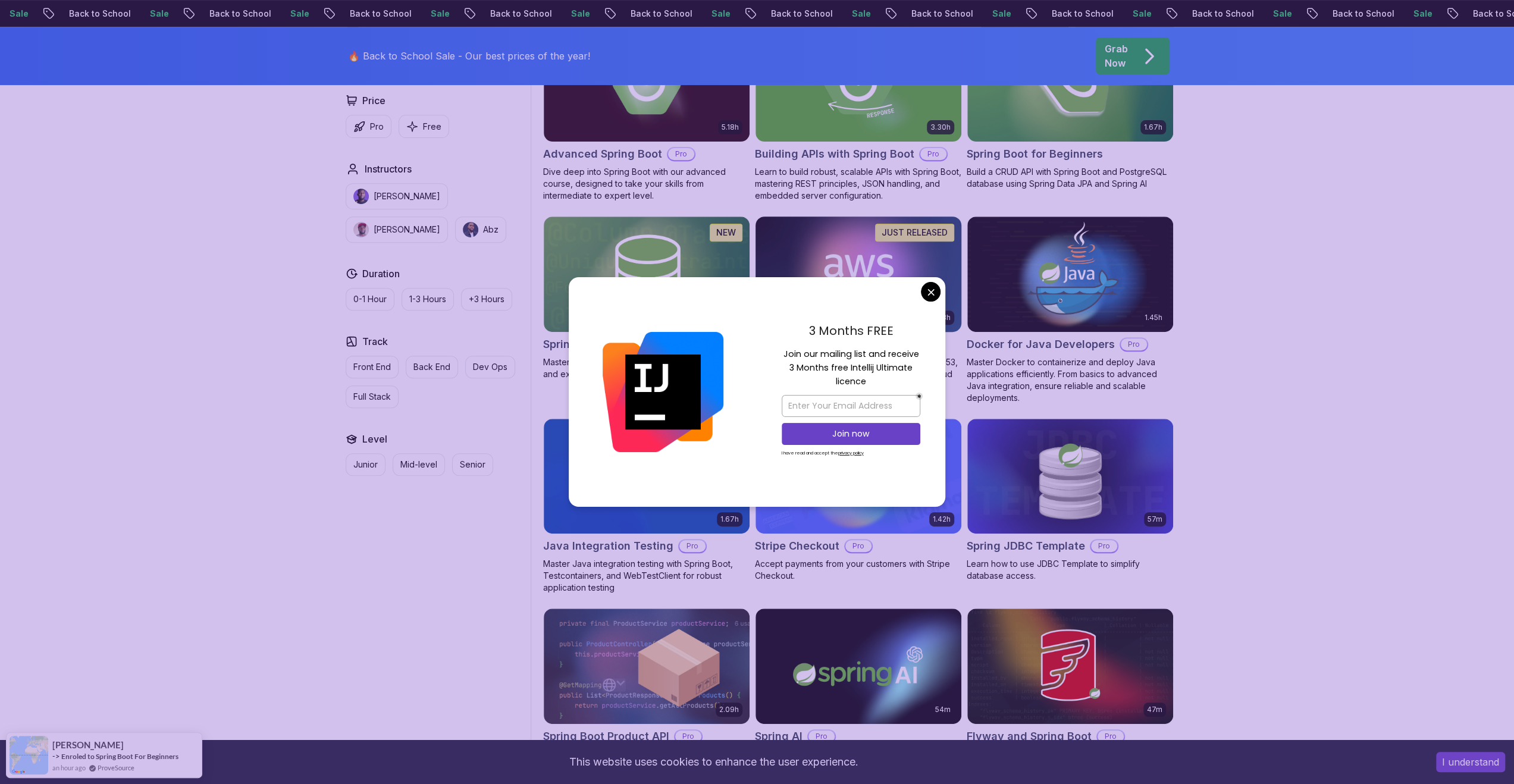
click at [928, 297] on body "Sale Back to School Sale Back to School Sale Back to School Sale Back to School…" at bounding box center [757, 598] width 1514 height 2028
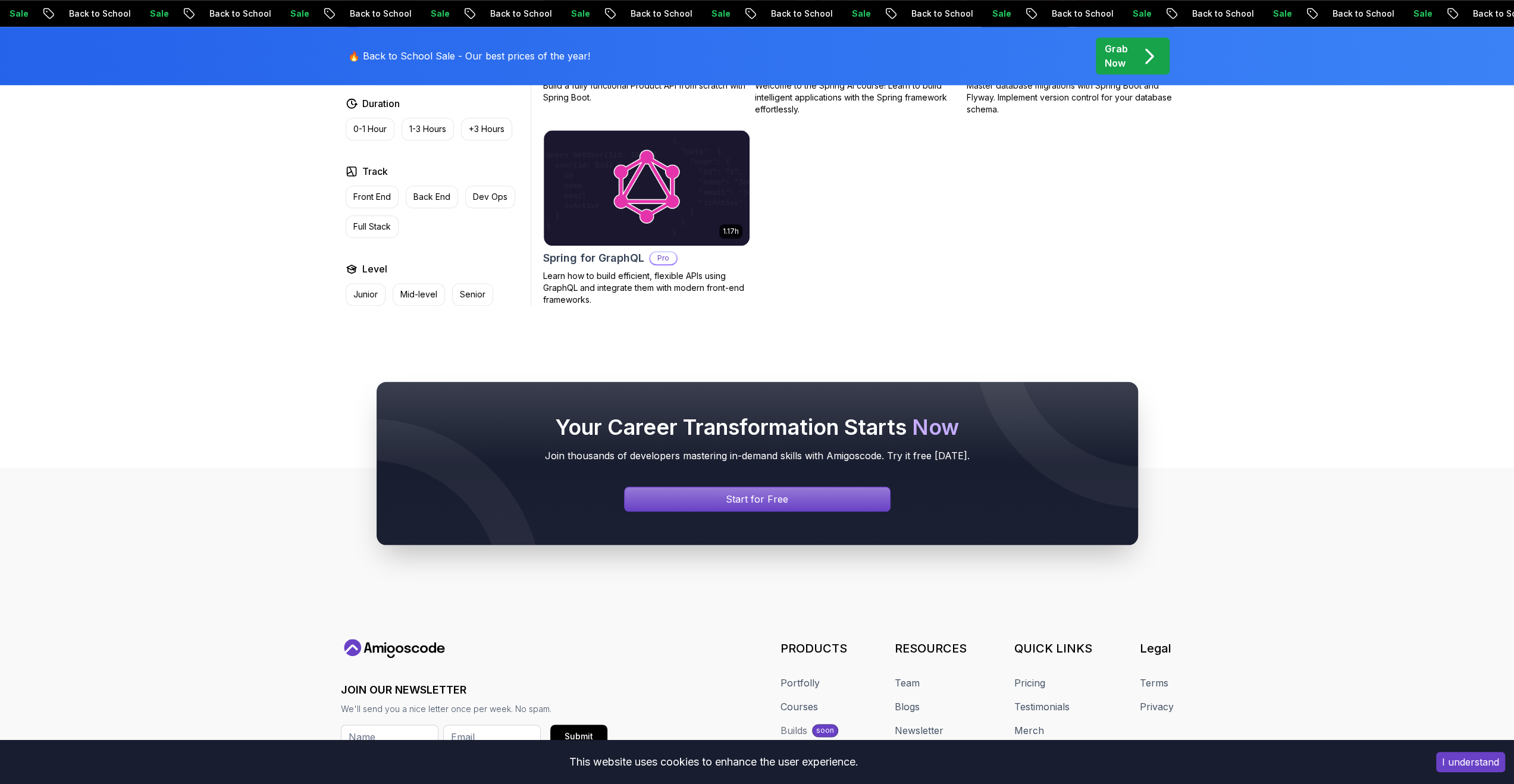
scroll to position [1130, 0]
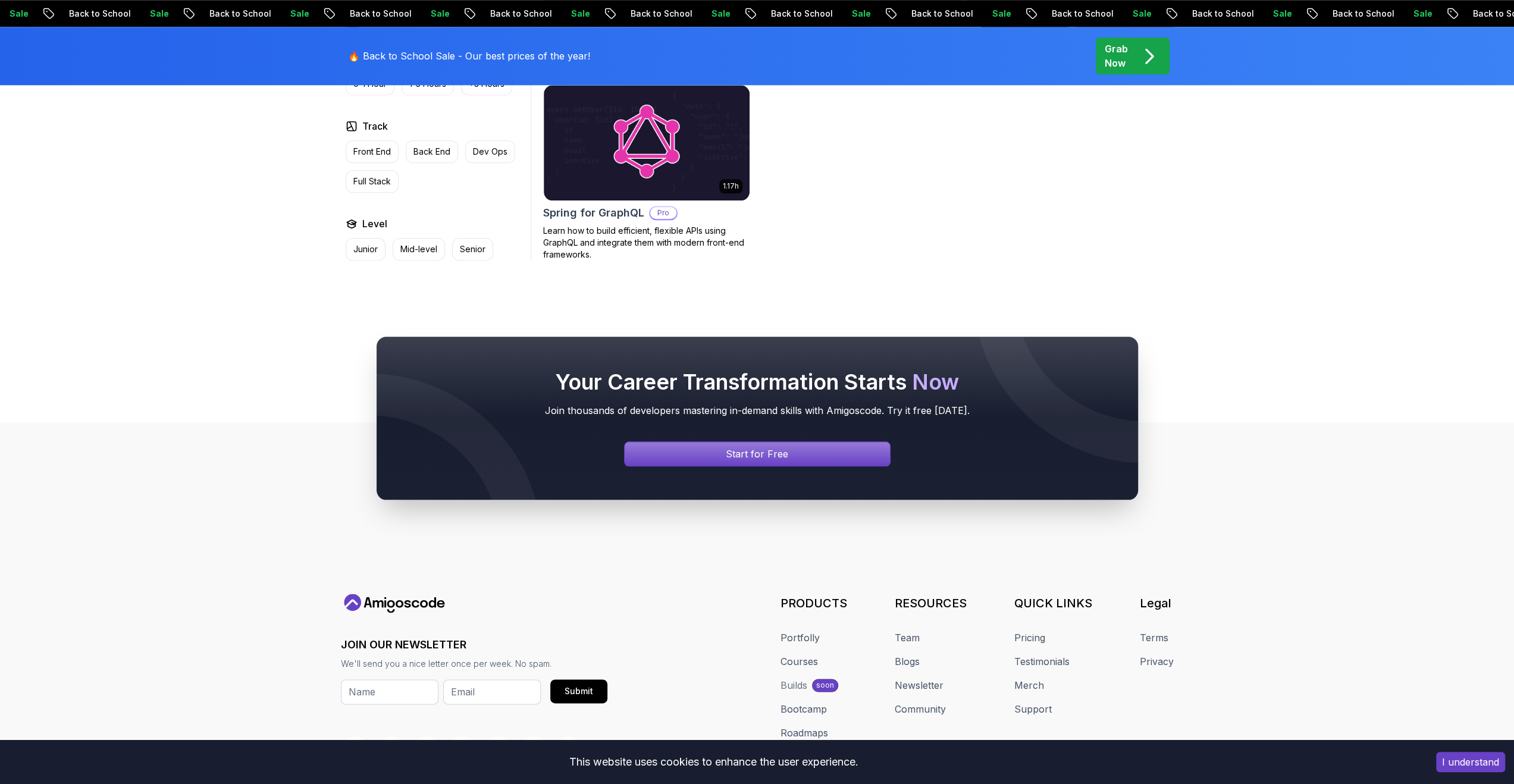
drag, startPoint x: 728, startPoint y: 368, endPoint x: 1127, endPoint y: 374, distance: 399.0
click at [1116, 371] on div "Your Career Transformation Starts Now Join thousands of developers mastering in…" at bounding box center [757, 418] width 761 height 163
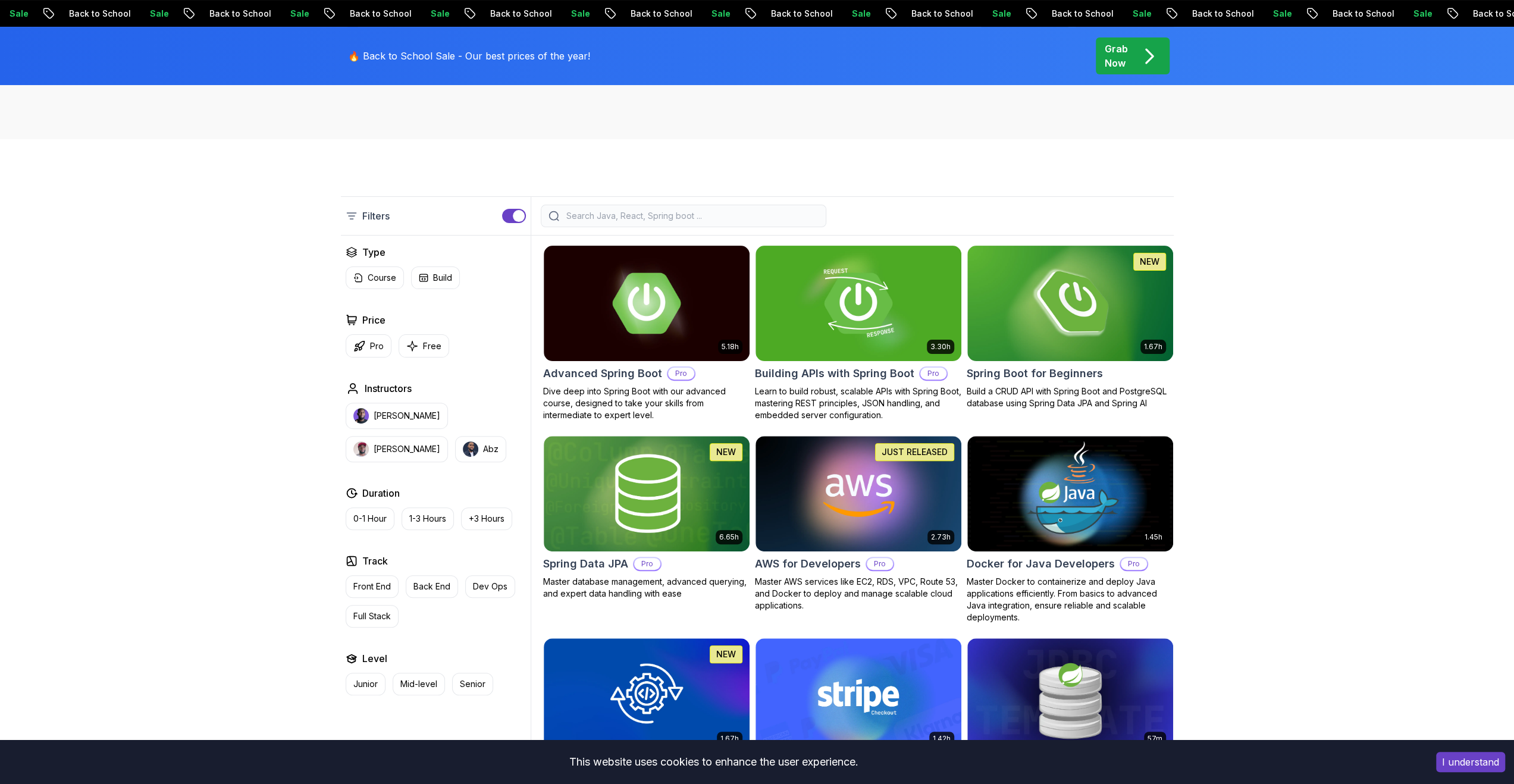
scroll to position [0, 0]
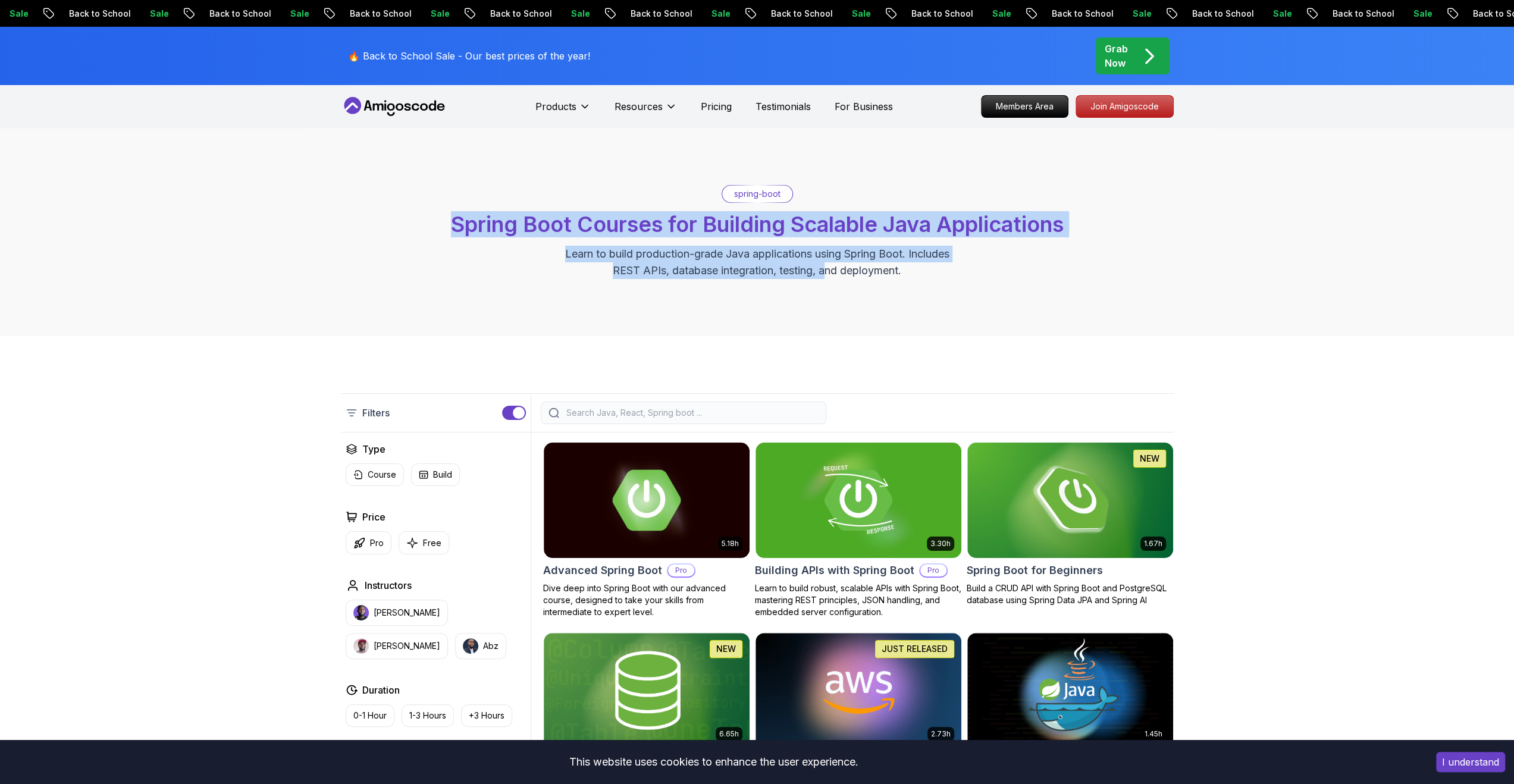
drag, startPoint x: 762, startPoint y: 280, endPoint x: 828, endPoint y: 303, distance: 69.9
click at [828, 303] on div "spring-boot Spring Boot Courses for Building Scalable Java Applications Learn t…" at bounding box center [757, 232] width 1514 height 208
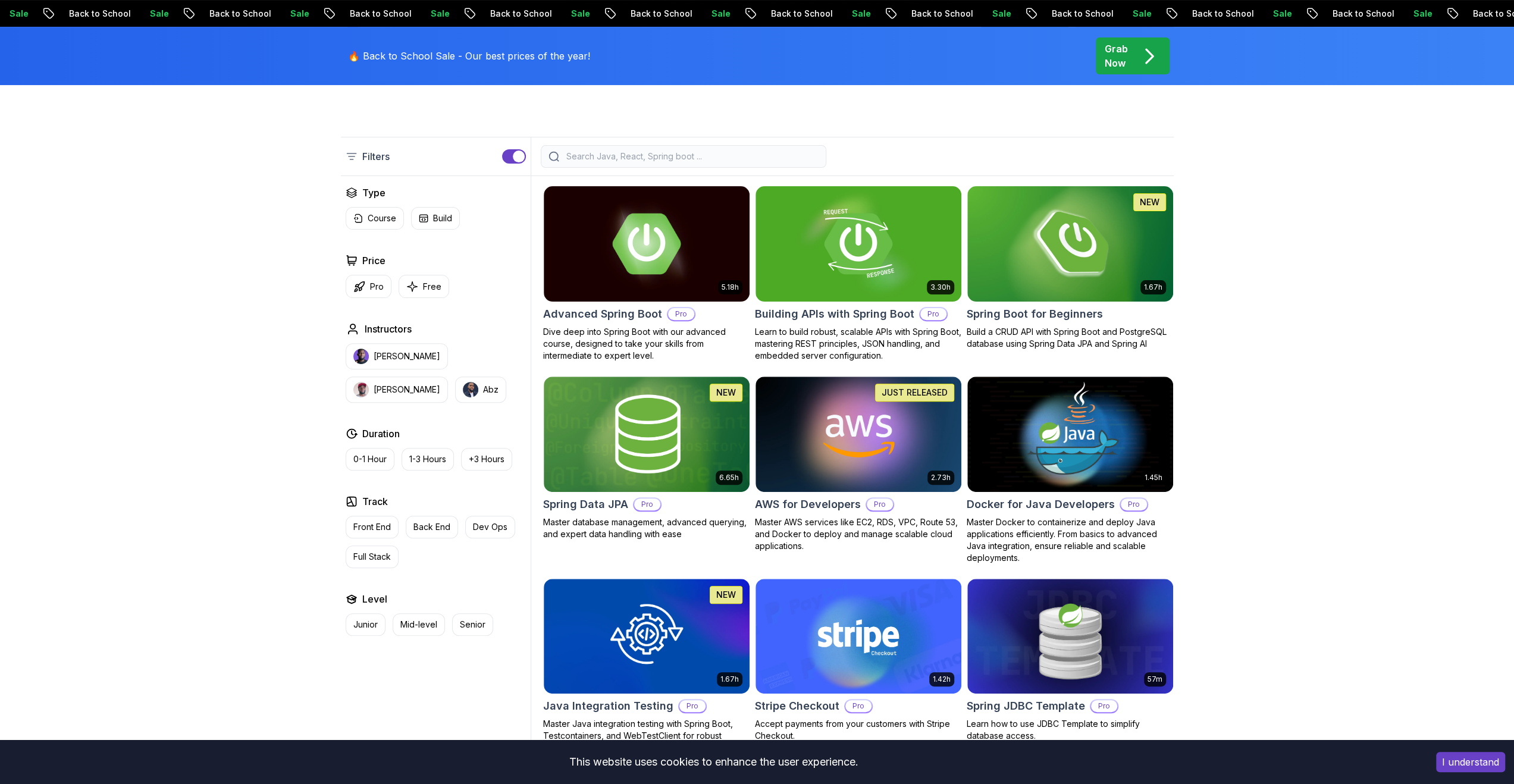
scroll to position [238, 0]
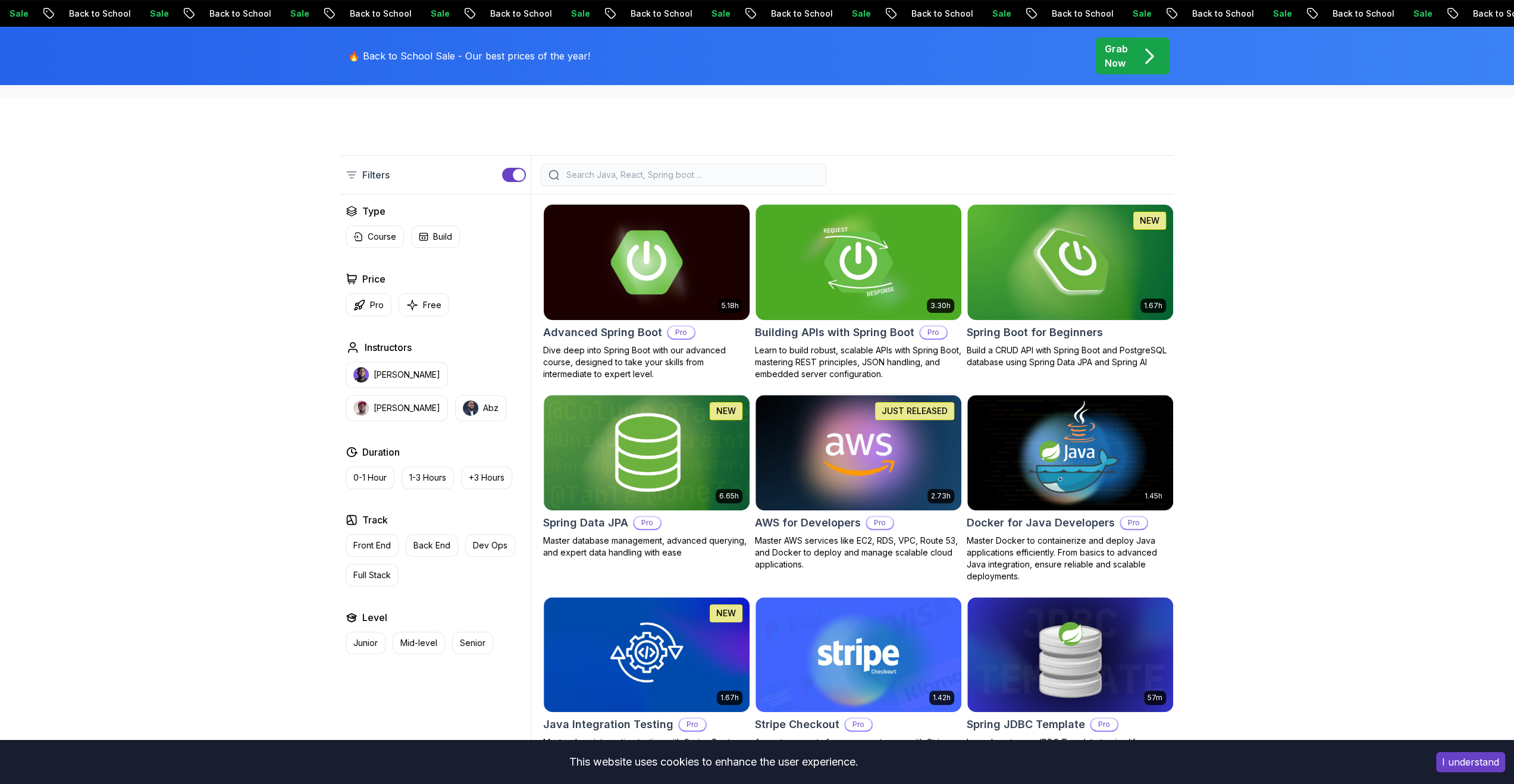
click at [632, 326] on h2 "Advanced Spring Boot" at bounding box center [603, 332] width 119 height 17
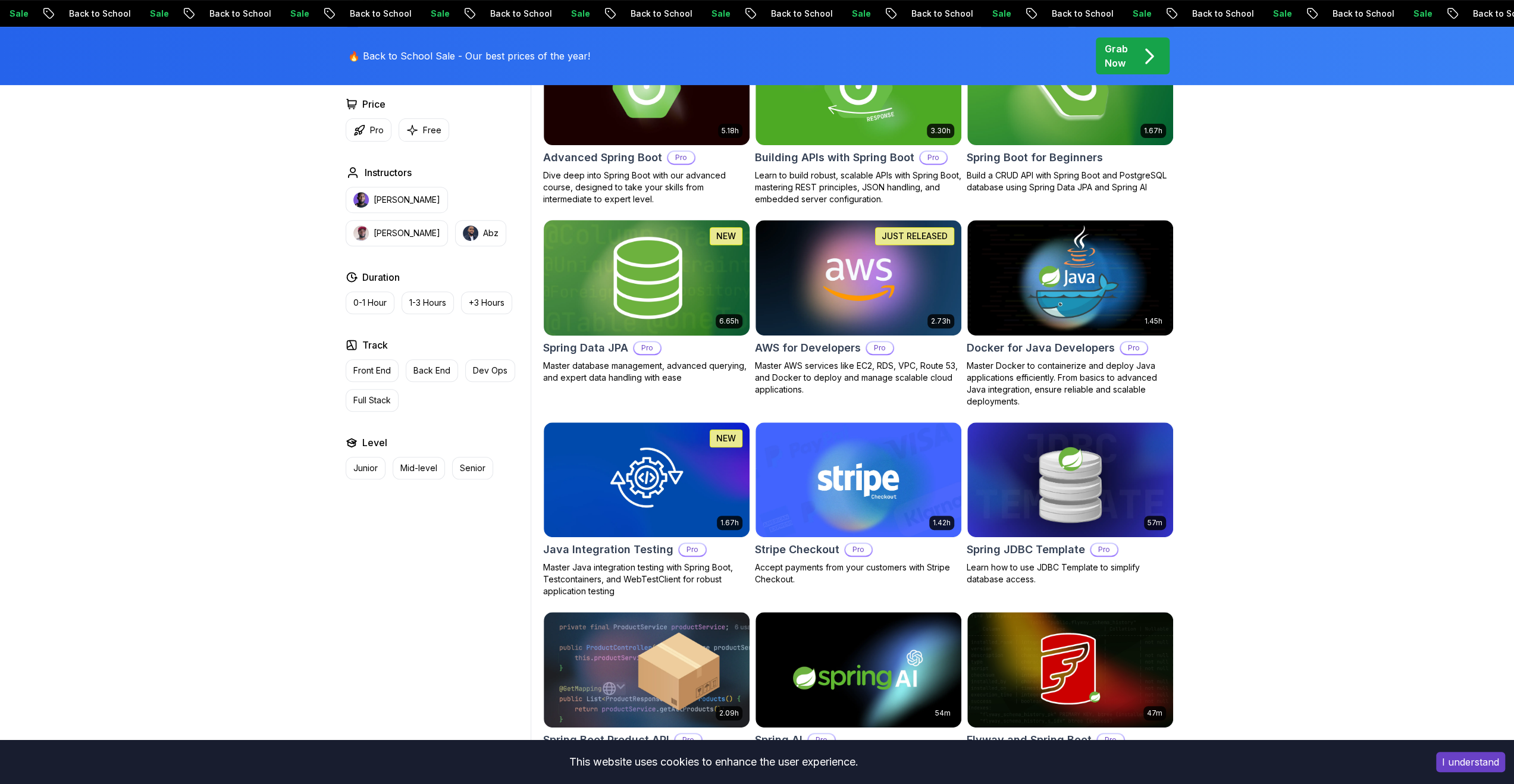
scroll to position [476, 0]
